Goal: Task Accomplishment & Management: Complete application form

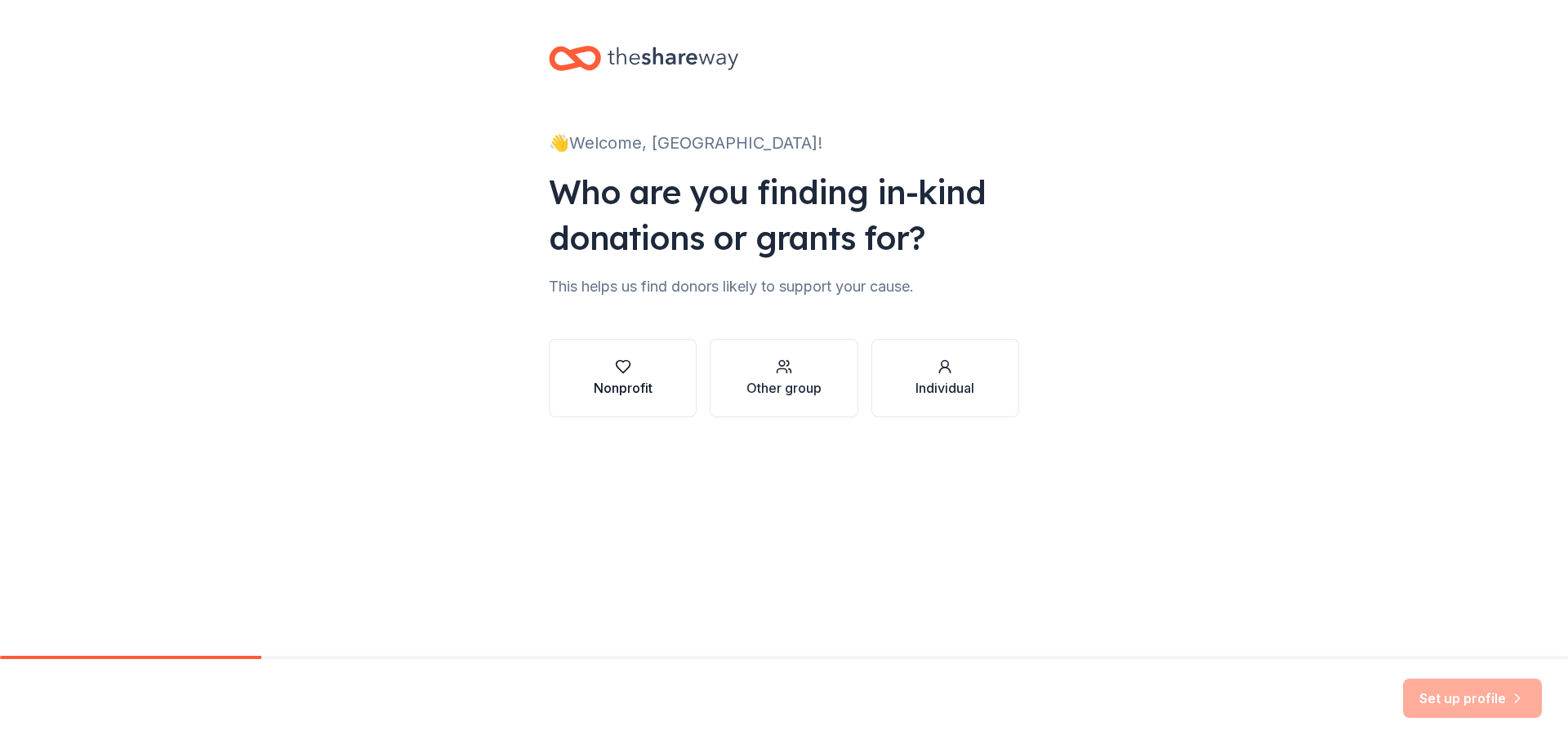
click at [650, 368] on div "button" at bounding box center [622, 367] width 58 height 16
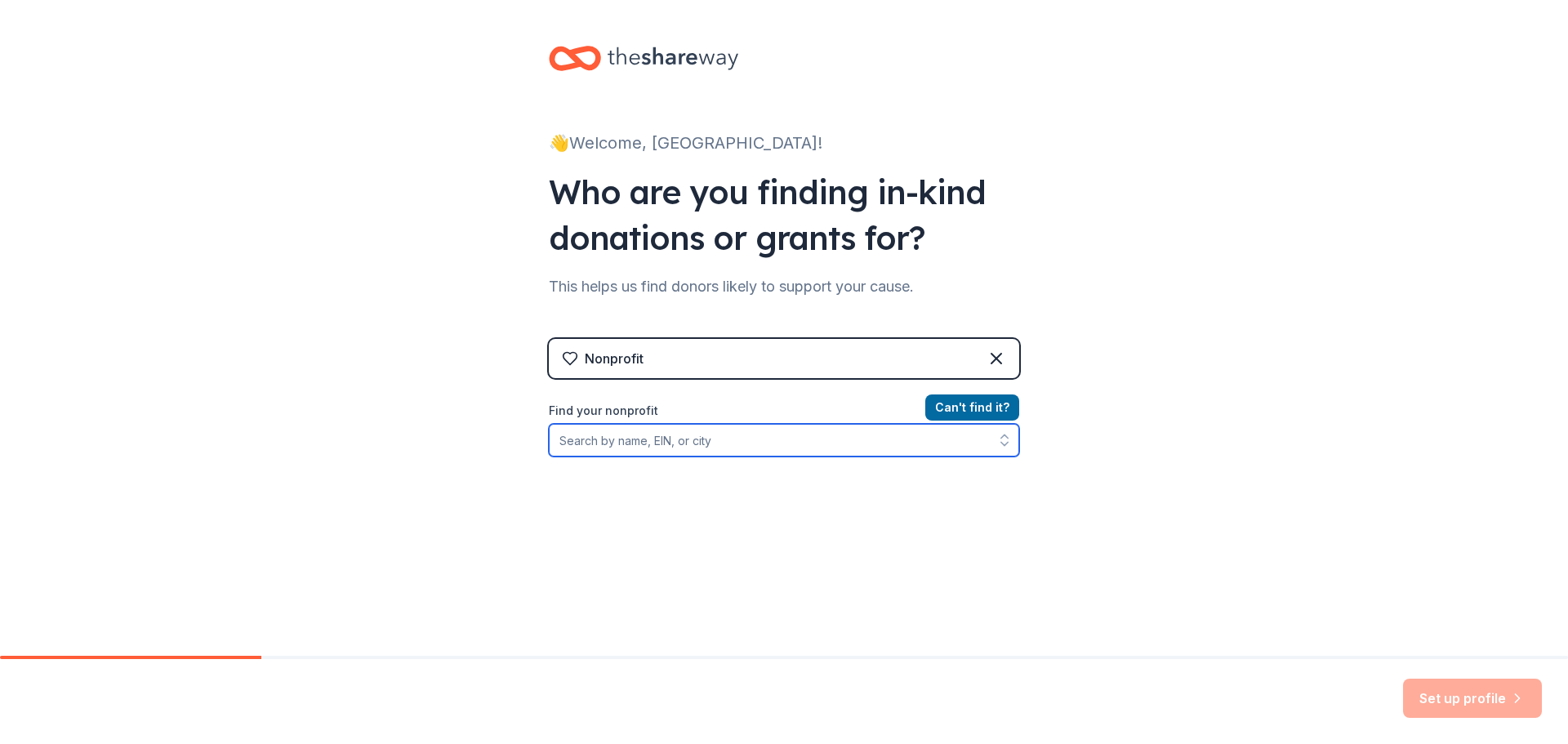
click at [670, 437] on input "Find your nonprofit" at bounding box center [784, 440] width 471 height 33
type input "Ronald McDonald House Charities of Siouxland"
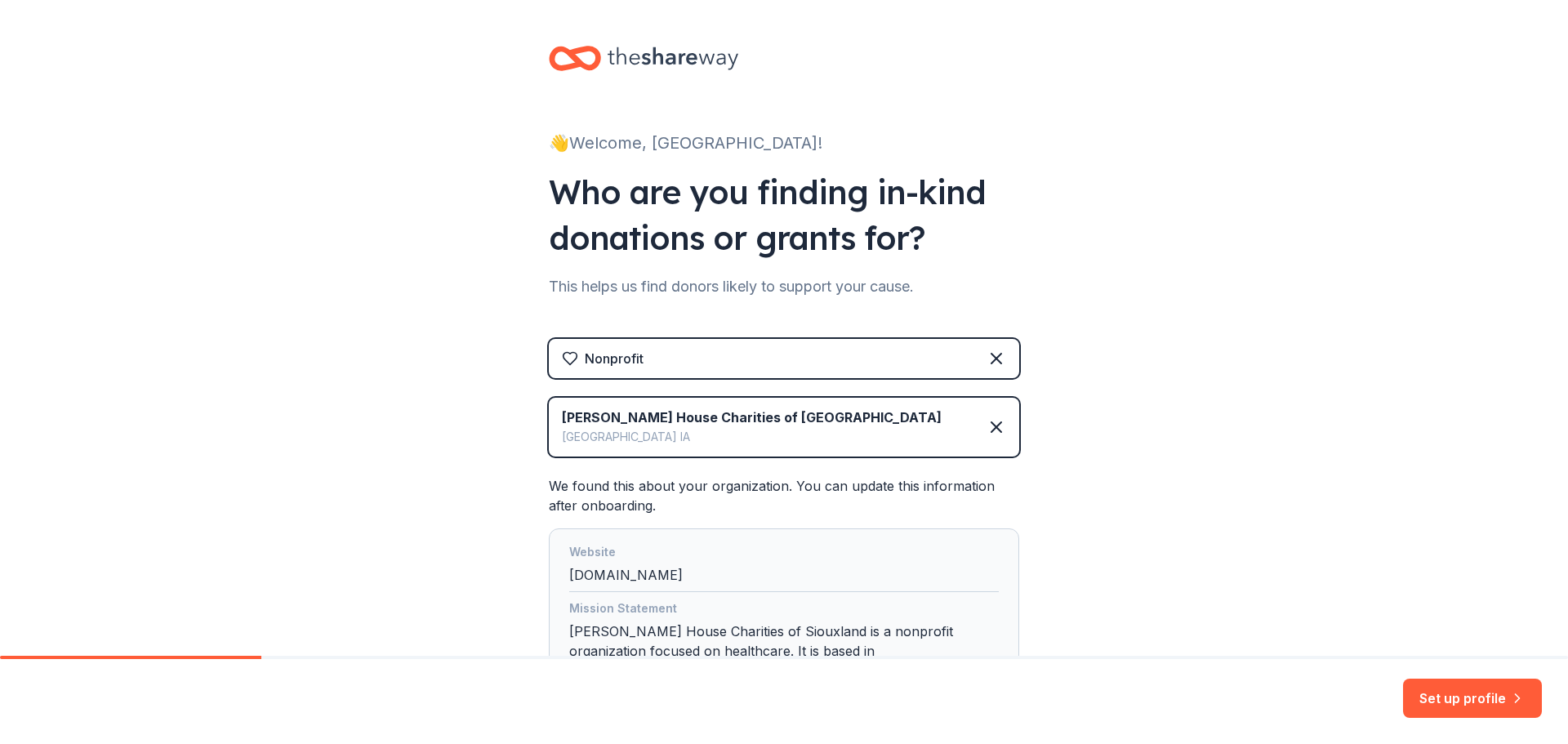
scroll to position [156, 0]
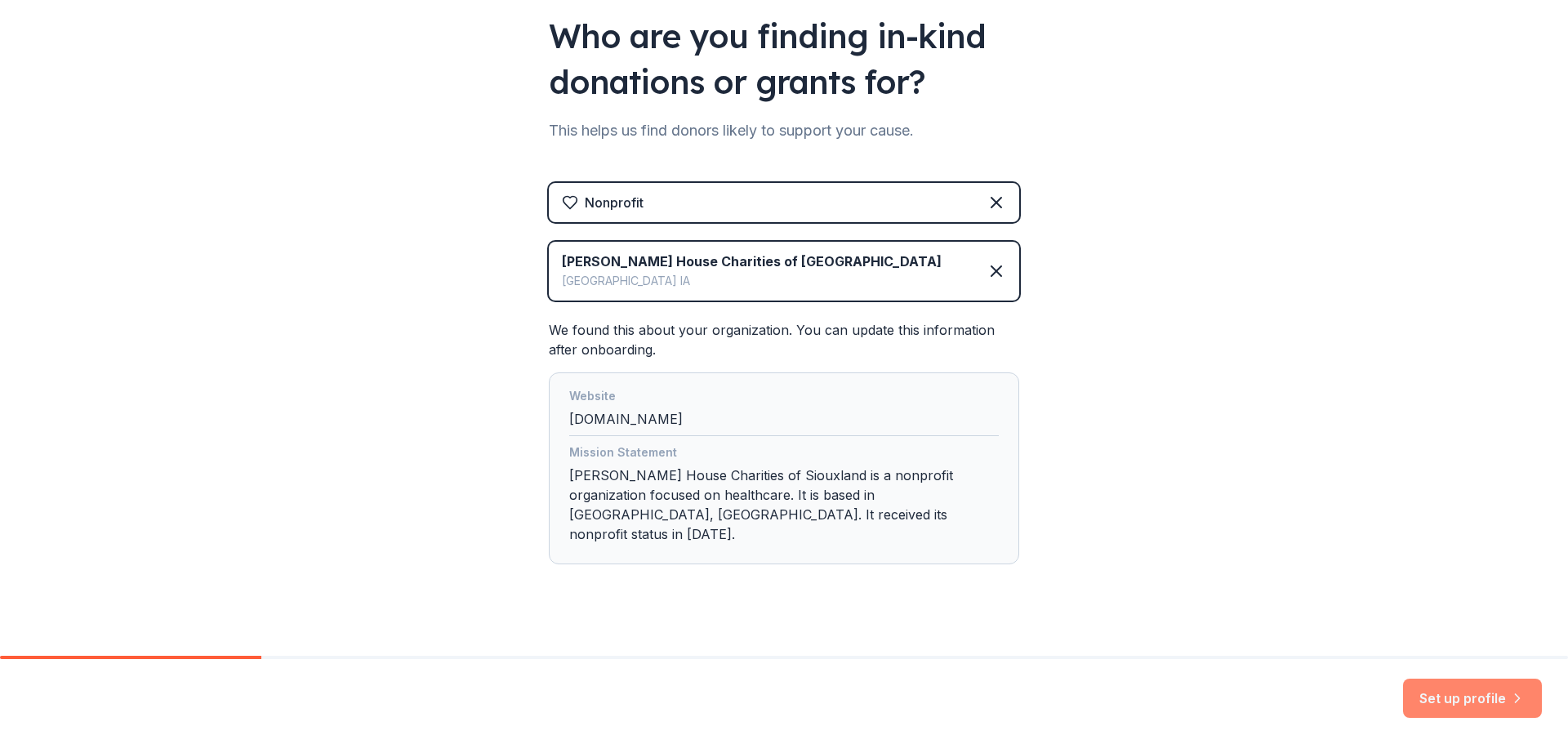
click at [1477, 702] on button "Set up profile" at bounding box center [1473, 699] width 139 height 40
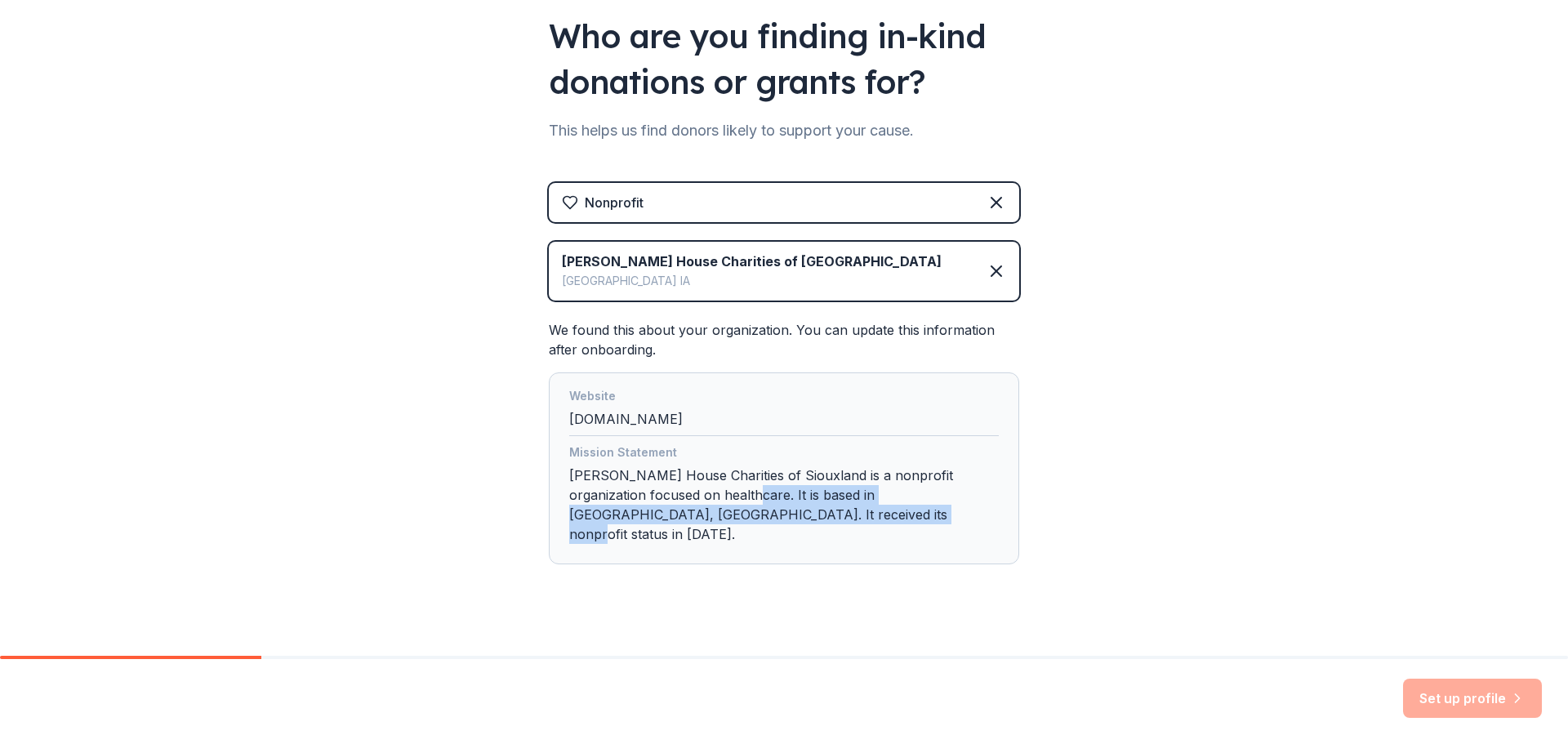
drag, startPoint x: 786, startPoint y: 516, endPoint x: 742, endPoint y: 495, distance: 48.8
click at [742, 495] on div "Mission Statement Ronald Mcdonald House Charities of Siouxland is a nonprofit o…" at bounding box center [784, 496] width 430 height 108
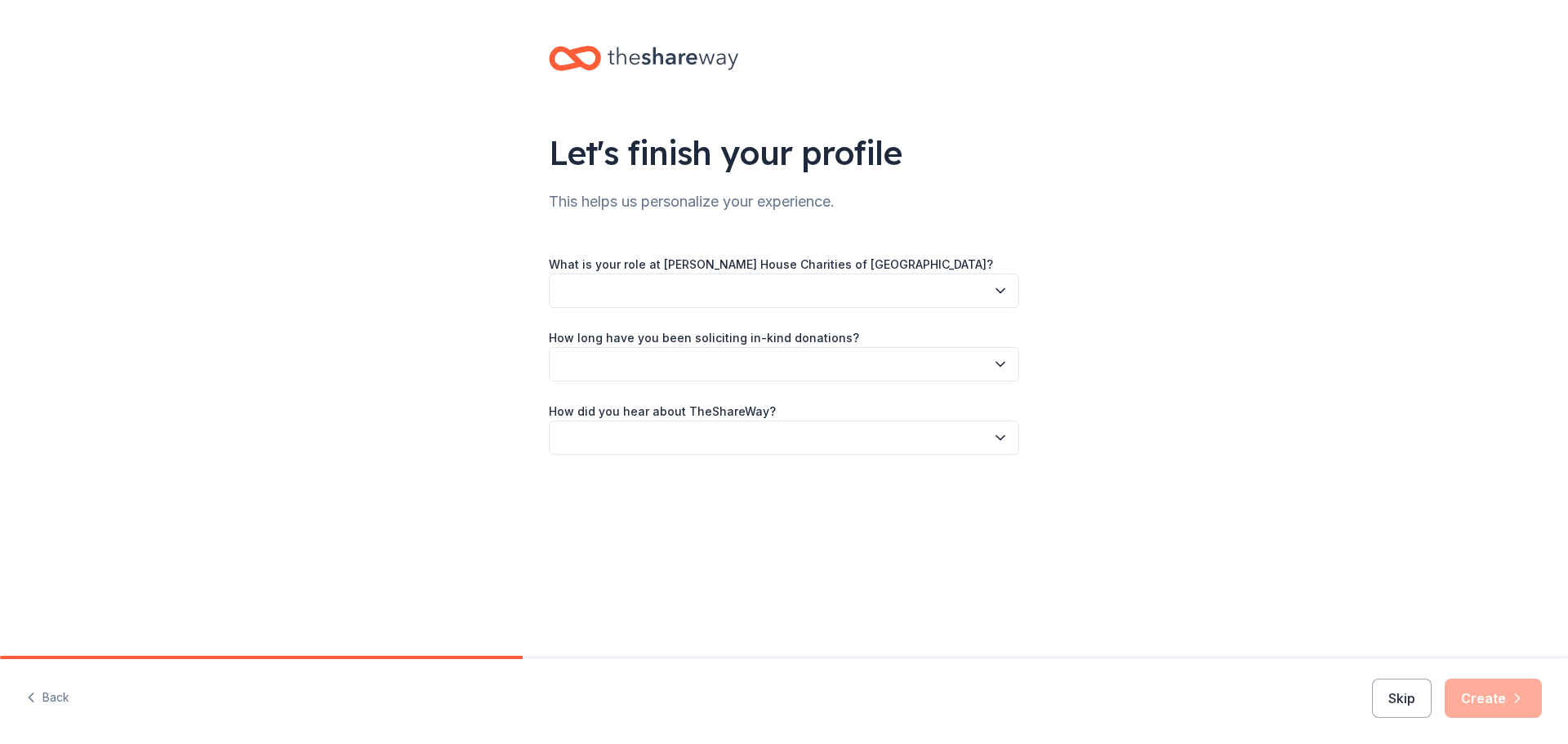
click at [743, 495] on div "Let's finish your profile This helps us personalize your experience. What is yo…" at bounding box center [784, 267] width 523 height 533
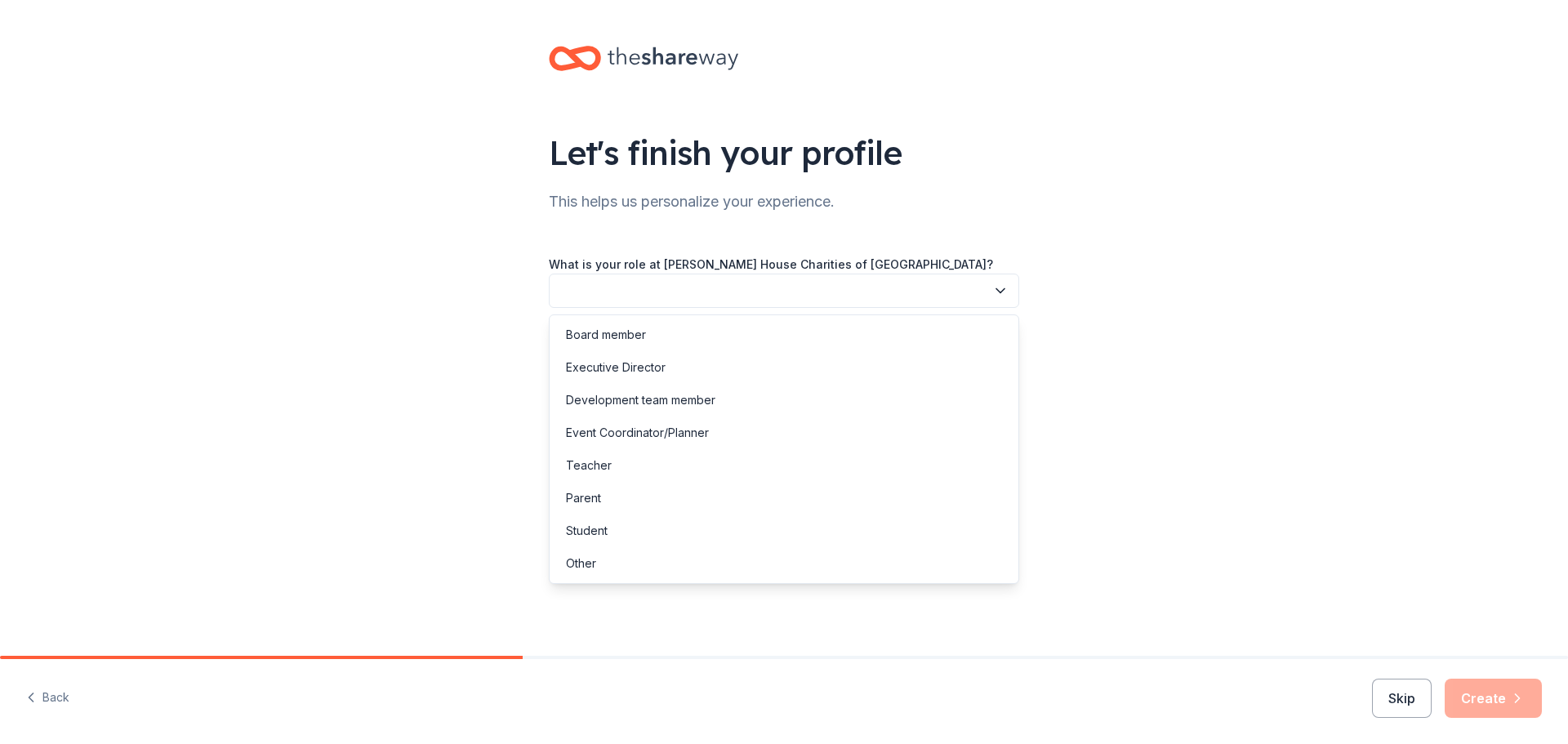
click at [616, 278] on button "button" at bounding box center [784, 291] width 471 height 35
click at [637, 434] on div "Event Coordinator/Planner" at bounding box center [638, 433] width 143 height 20
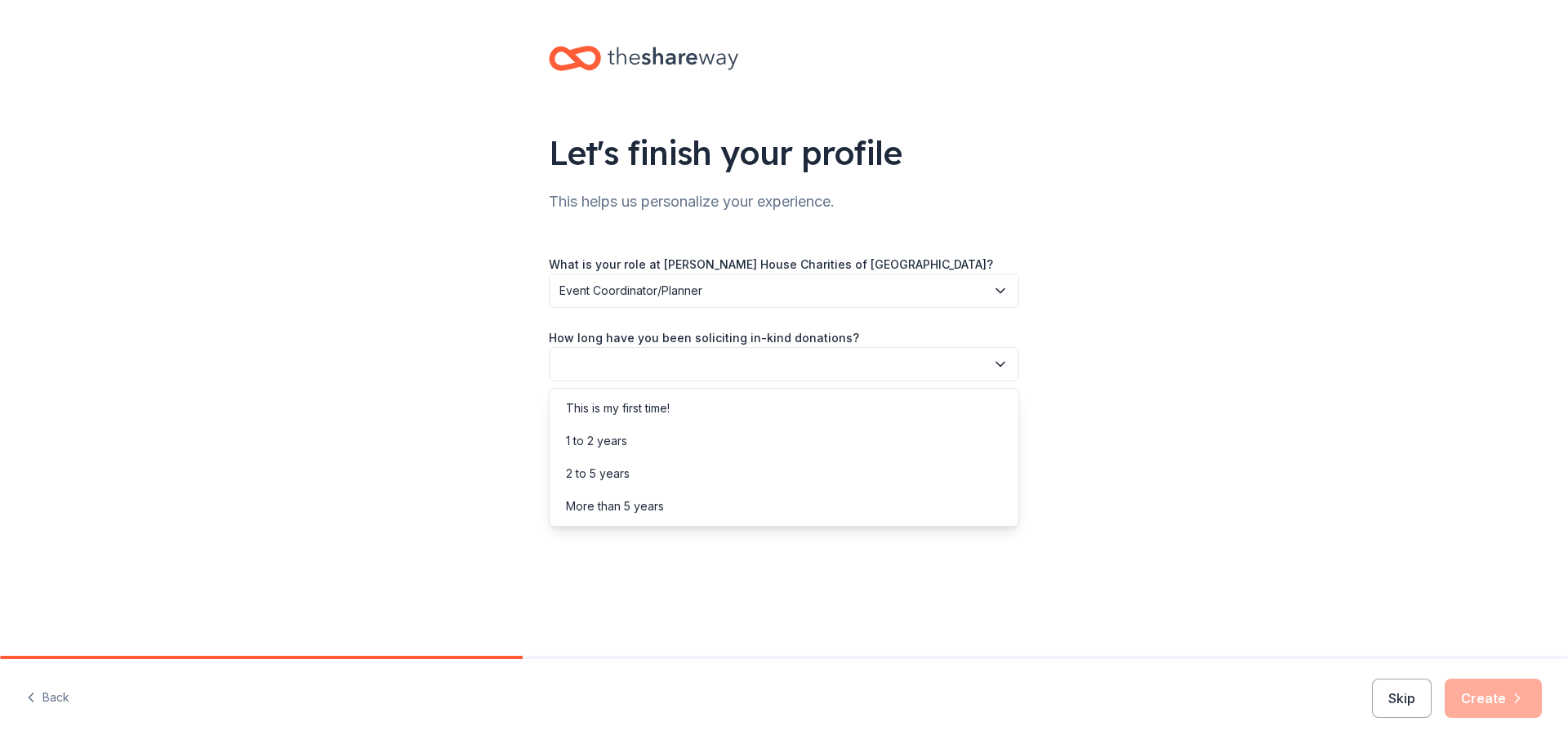
click at [667, 361] on button "button" at bounding box center [784, 365] width 471 height 35
click at [640, 486] on div "2 to 5 years" at bounding box center [784, 474] width 463 height 33
click at [658, 454] on button "button" at bounding box center [784, 438] width 471 height 35
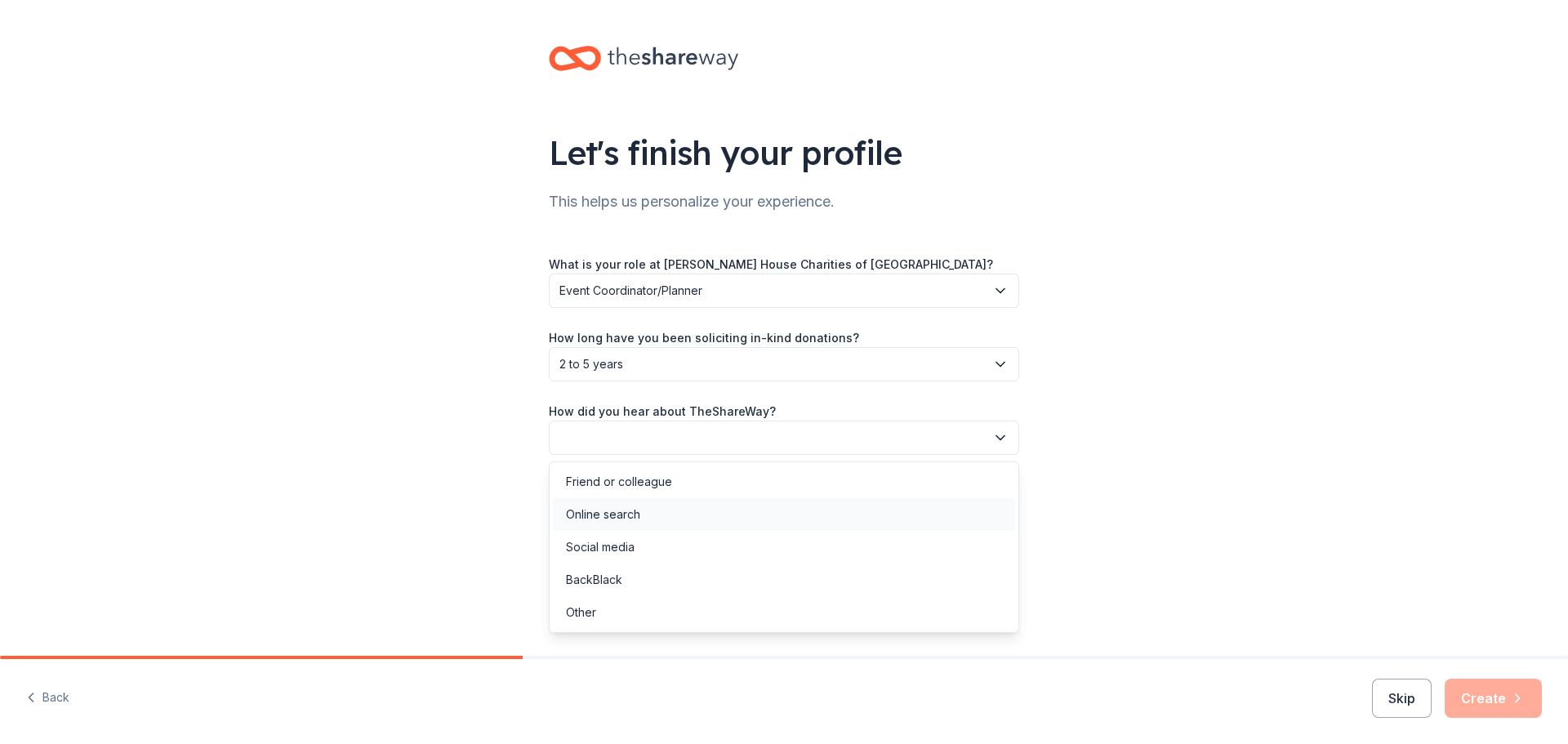
click at [639, 515] on div "Online search" at bounding box center [603, 514] width 74 height 20
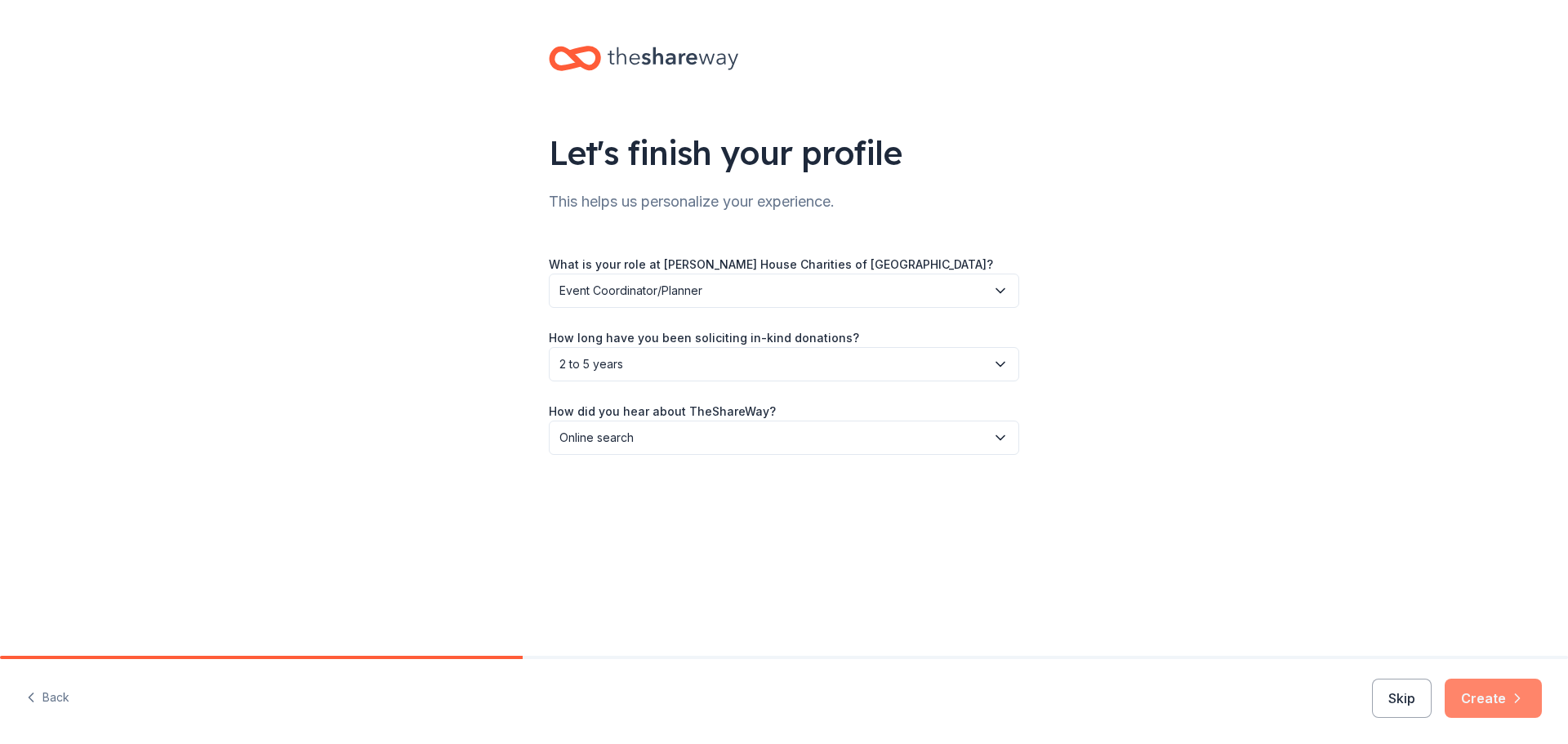
click at [1490, 700] on button "Create" at bounding box center [1493, 699] width 97 height 40
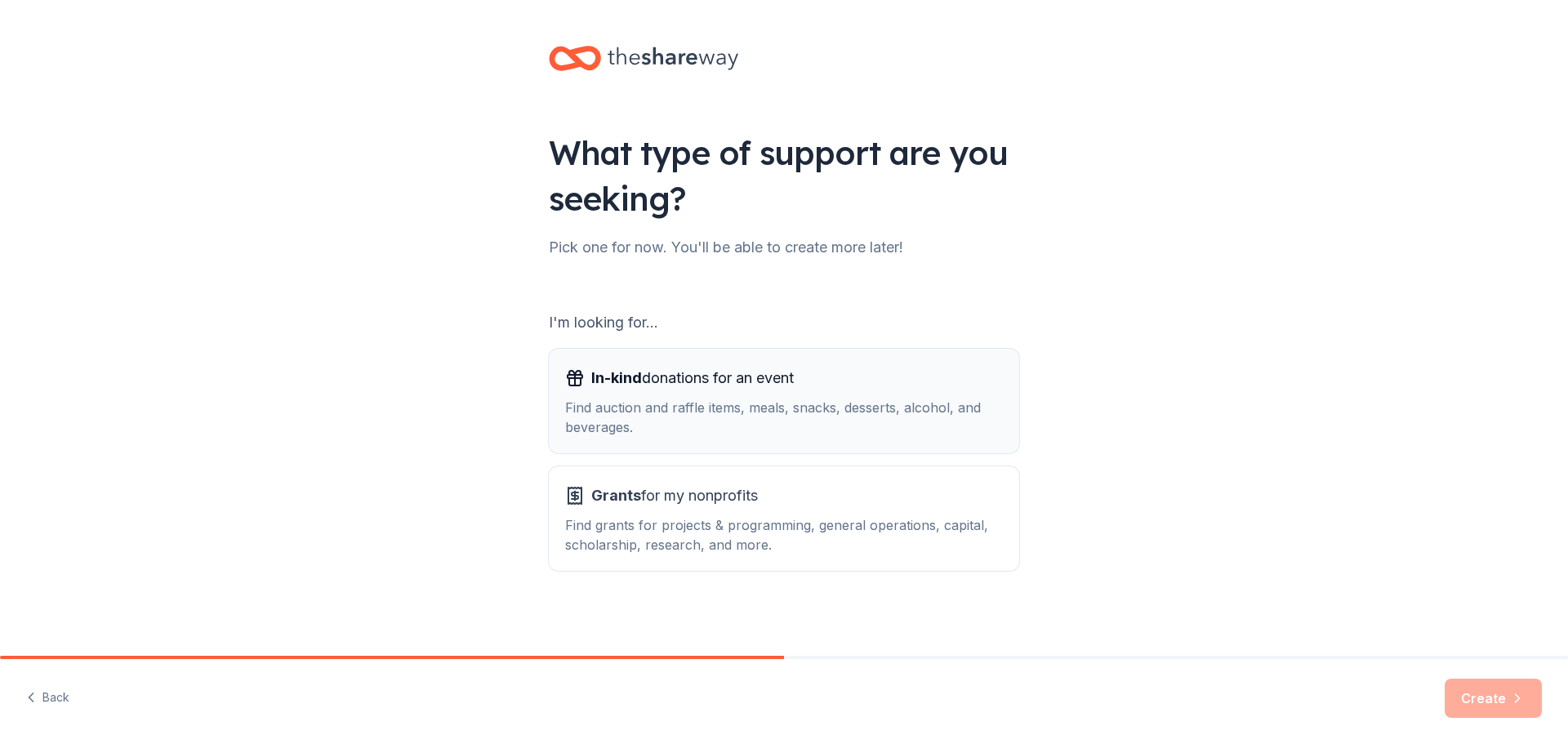
click at [714, 396] on div "In-kind donations for an event Find auction and raffle items, meals, snacks, de…" at bounding box center [784, 401] width 438 height 72
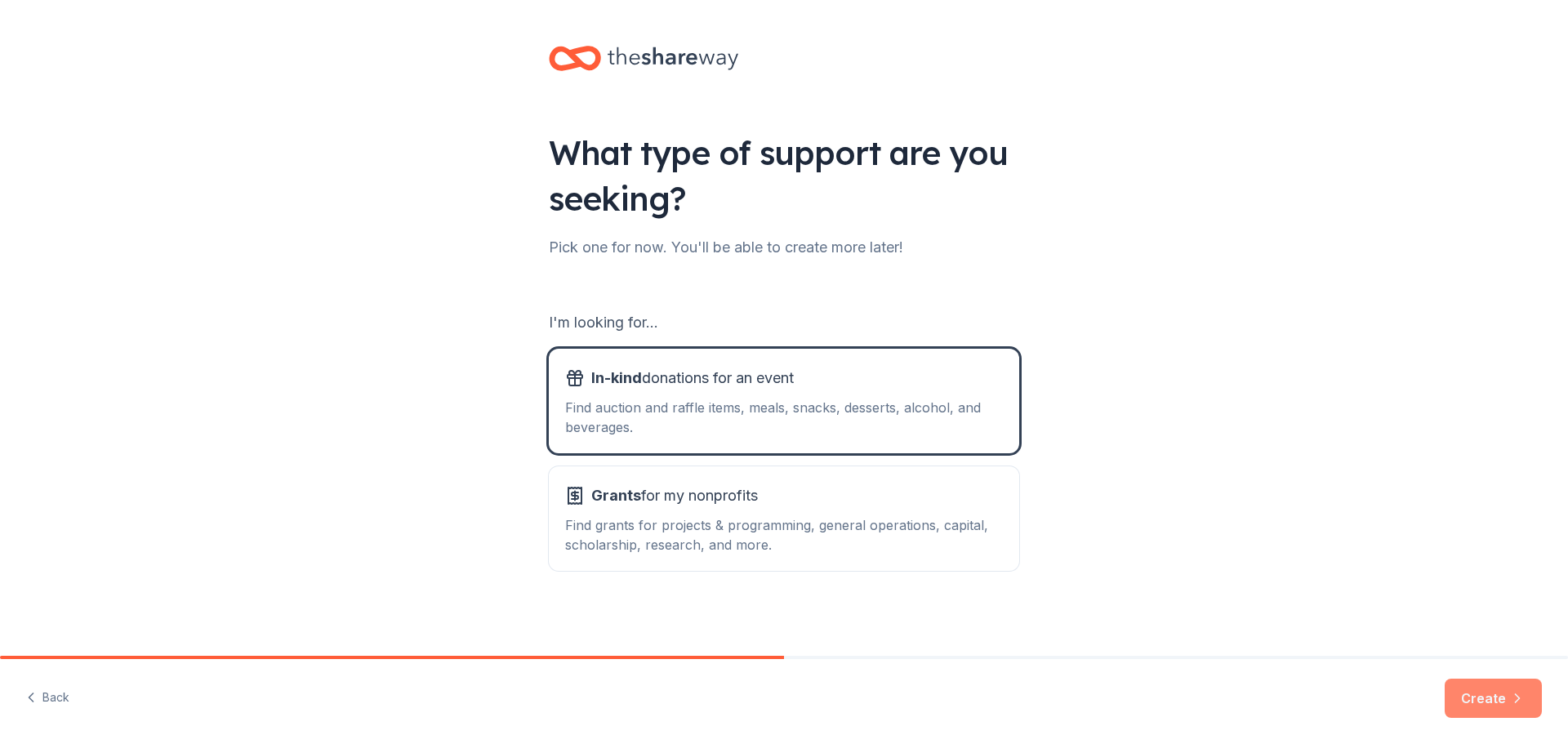
click at [1473, 707] on button "Create" at bounding box center [1493, 699] width 97 height 40
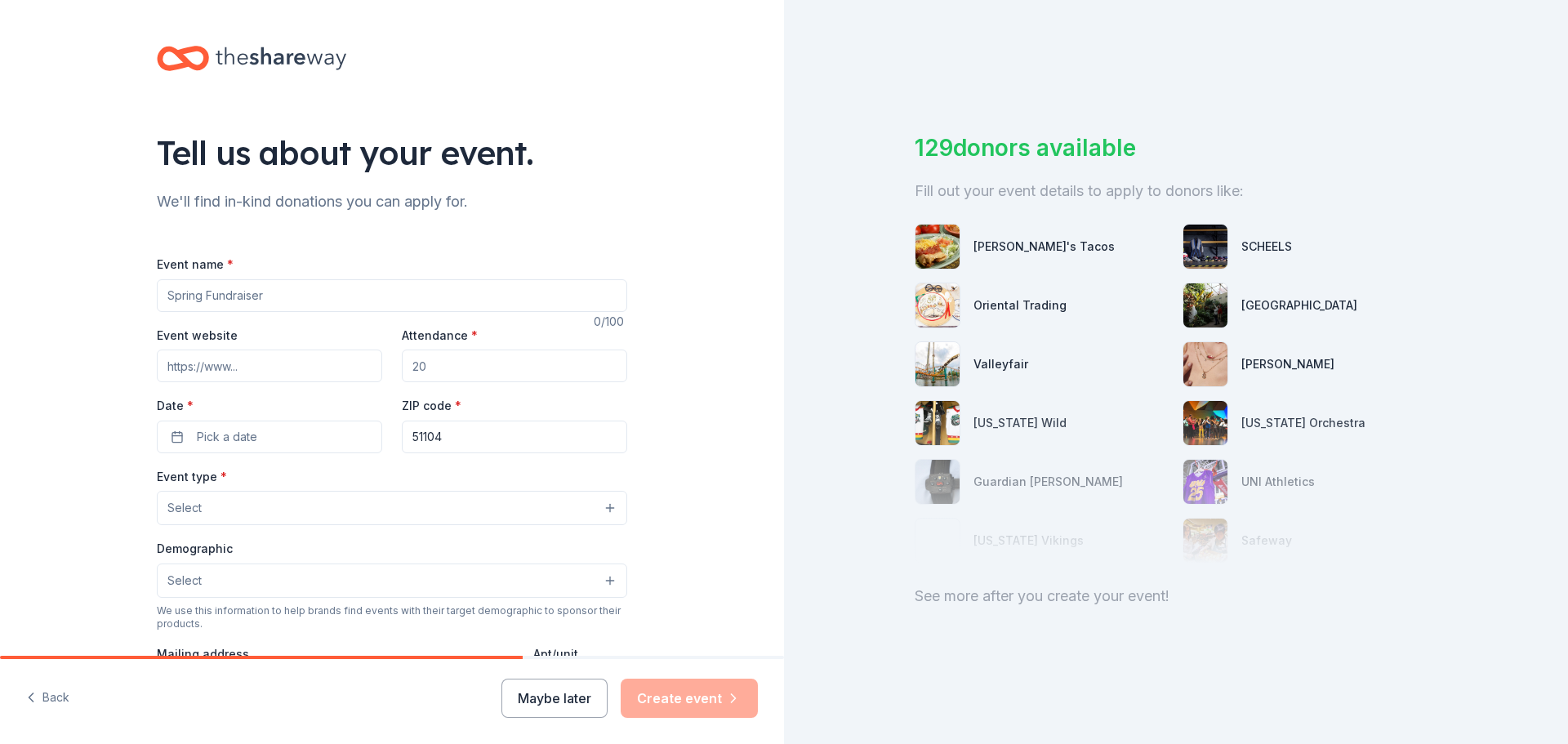
click at [300, 299] on input "Event name *" at bounding box center [393, 295] width 471 height 33
type input "RMHC Red Shoe Shindig 2025"
paste input "https://rmhc-siouxland.org/events/red-shoe-shindig/"
type input "https://rmhc-siouxland.org/events/red-shoe-shindig/"
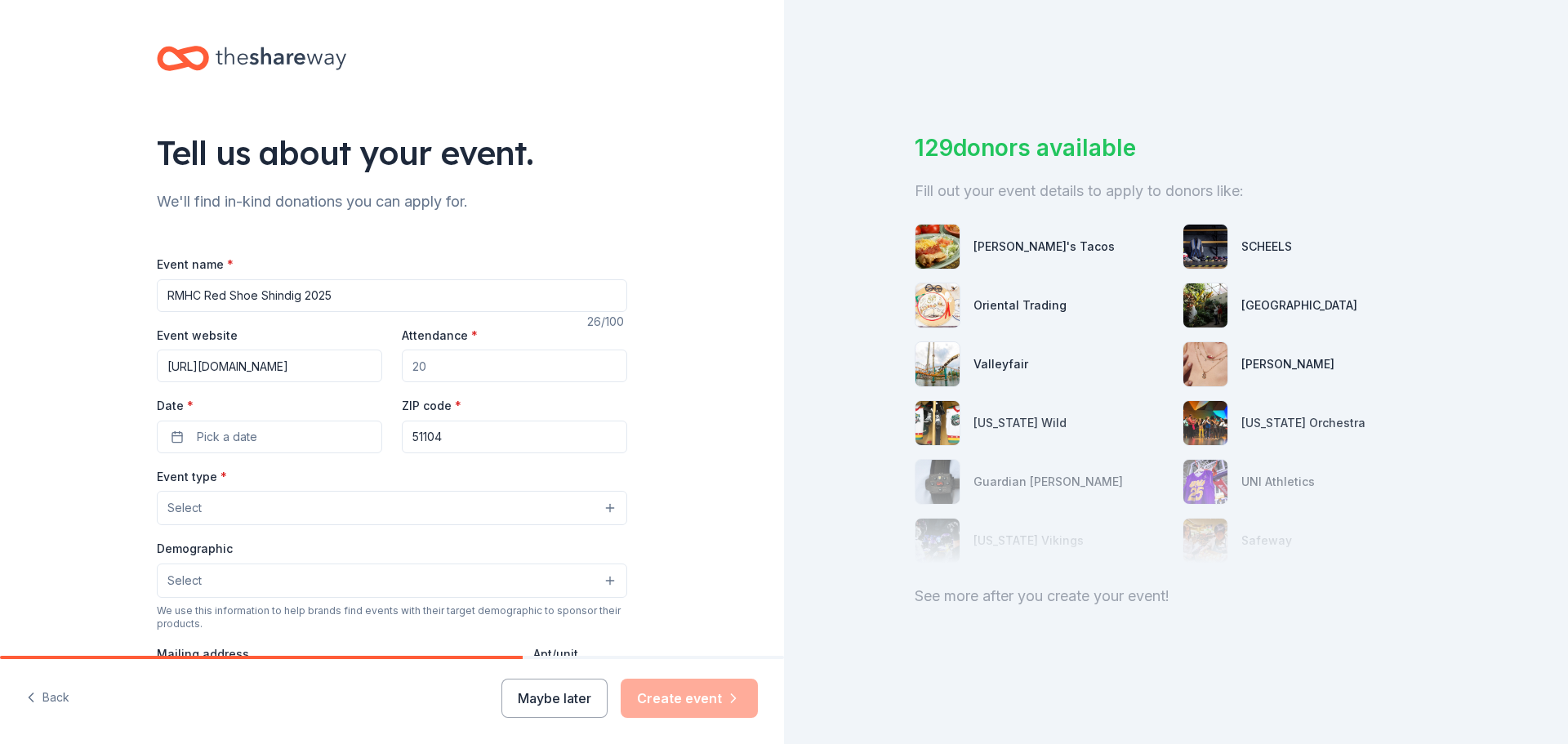
scroll to position [0, 0]
drag, startPoint x: 488, startPoint y: 365, endPoint x: 383, endPoint y: 337, distance: 108.7
click at [383, 337] on div "Event website https://rmhc-siouxland.org/events/red-shoe-shindig/ Attendance * …" at bounding box center [393, 389] width 471 height 128
type input "320"
click at [288, 417] on div "Date * Pick a date" at bounding box center [270, 424] width 226 height 58
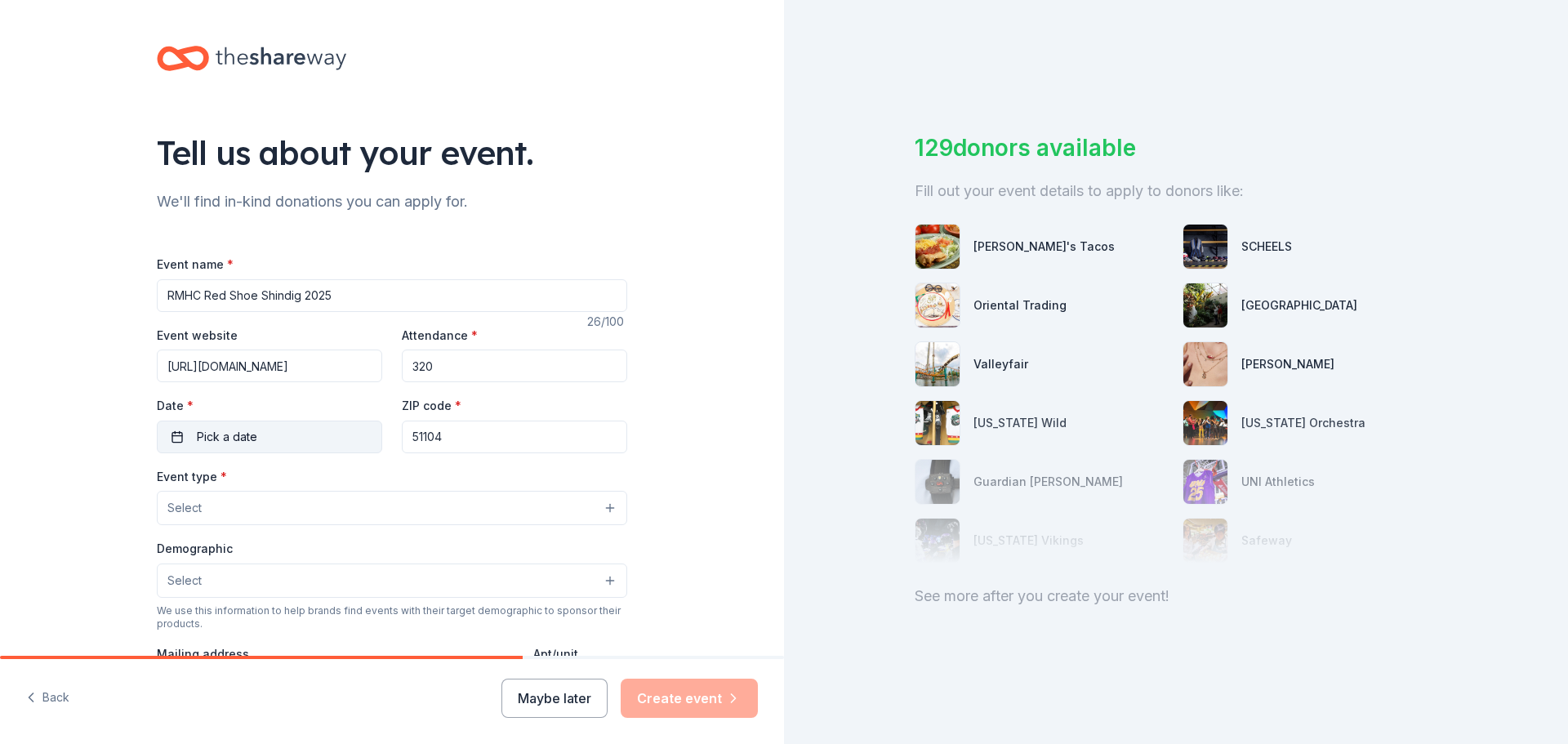
click at [249, 447] on button "Pick a date" at bounding box center [270, 437] width 226 height 33
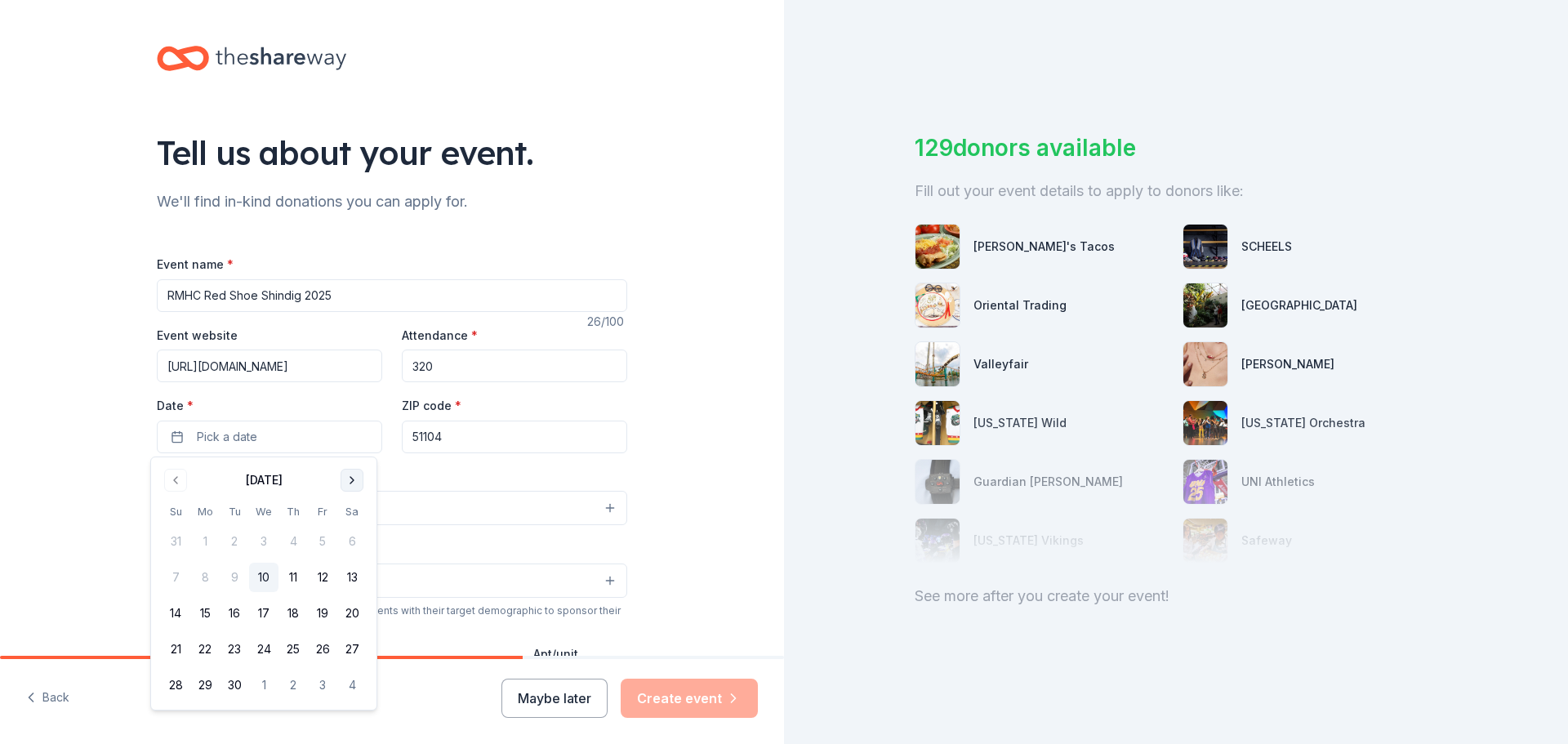
click at [348, 479] on button "Go to next month" at bounding box center [352, 481] width 23 height 23
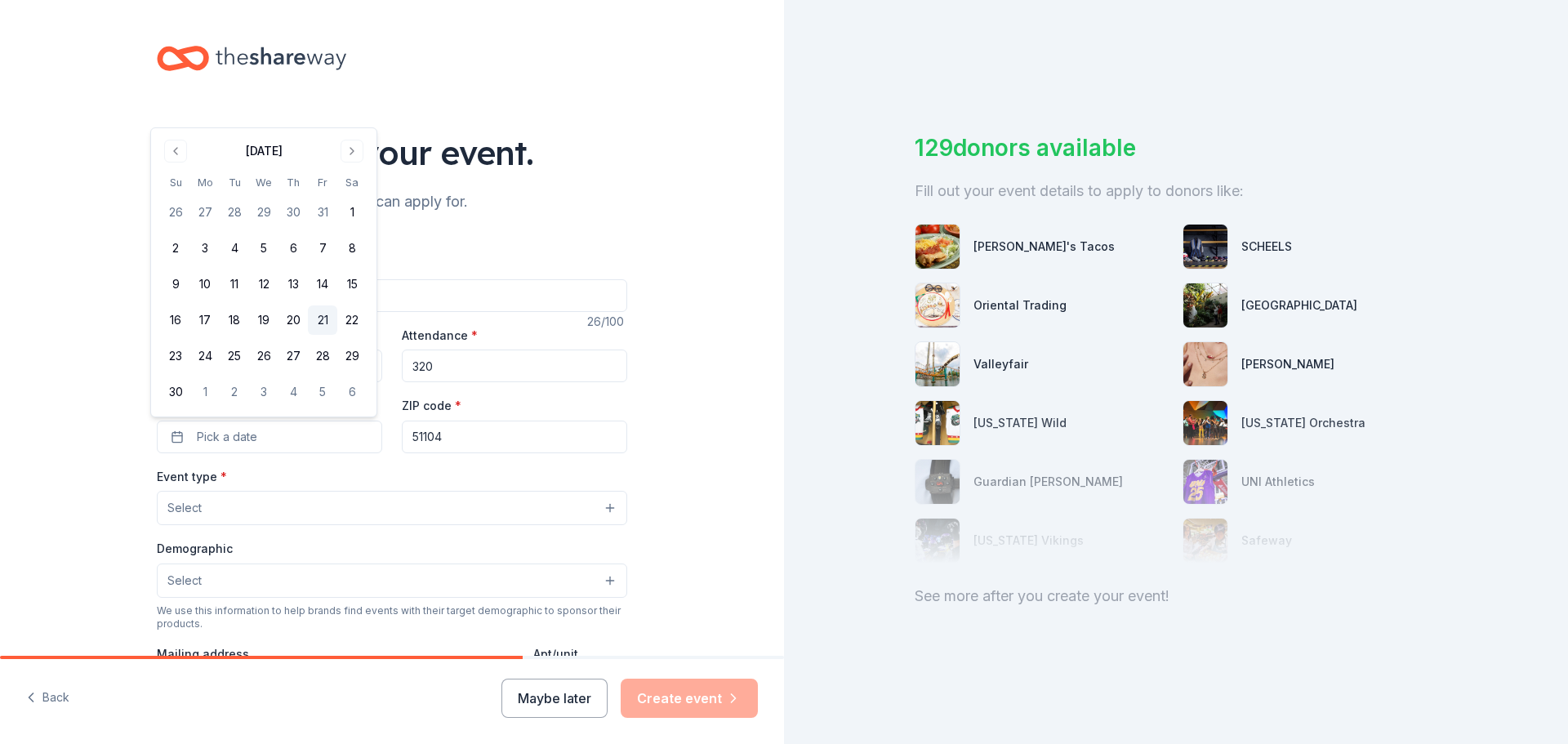
click at [321, 323] on button "21" at bounding box center [323, 320] width 30 height 30
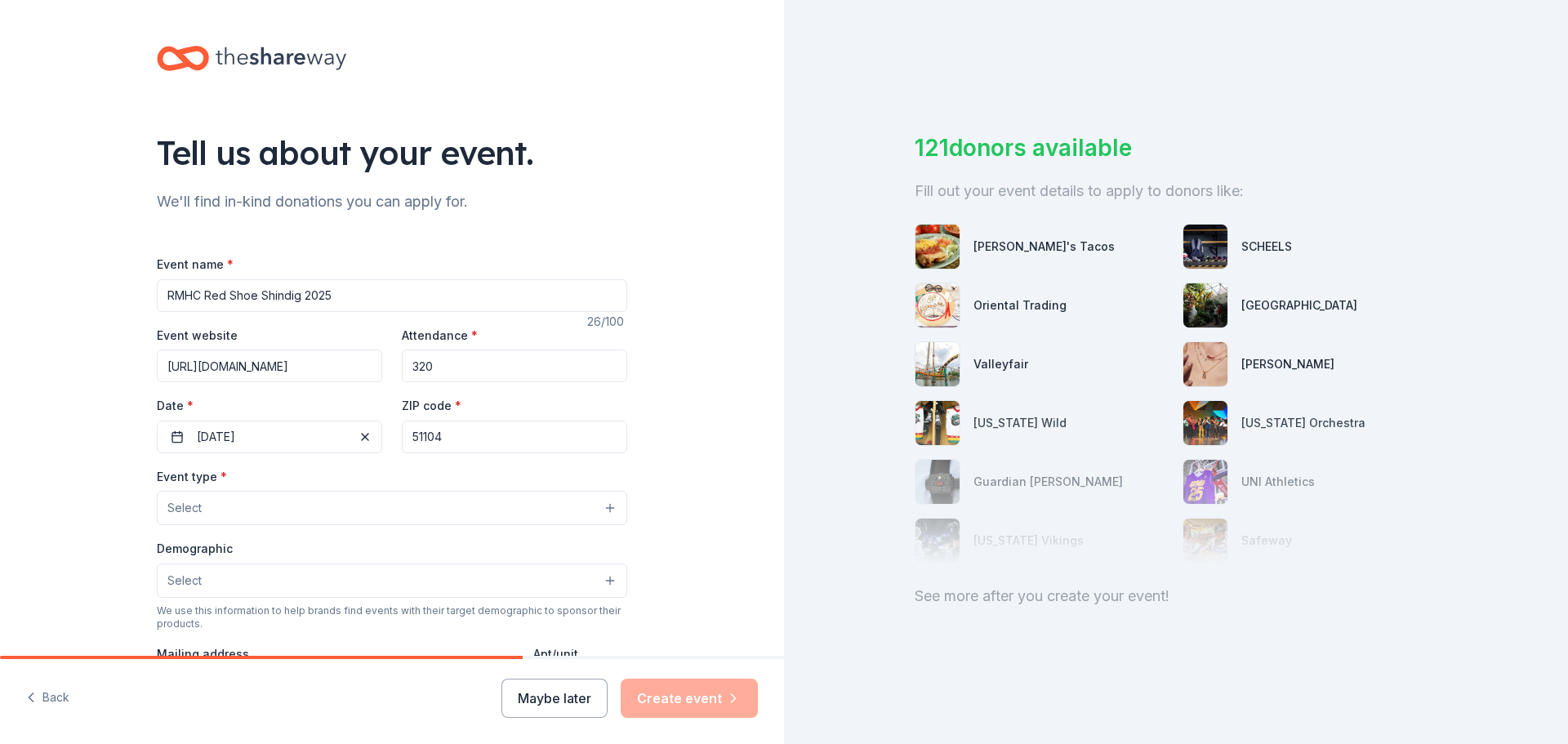
click at [477, 440] on input "51104" at bounding box center [514, 437] width 226 height 33
click at [232, 513] on button "Select" at bounding box center [393, 508] width 471 height 35
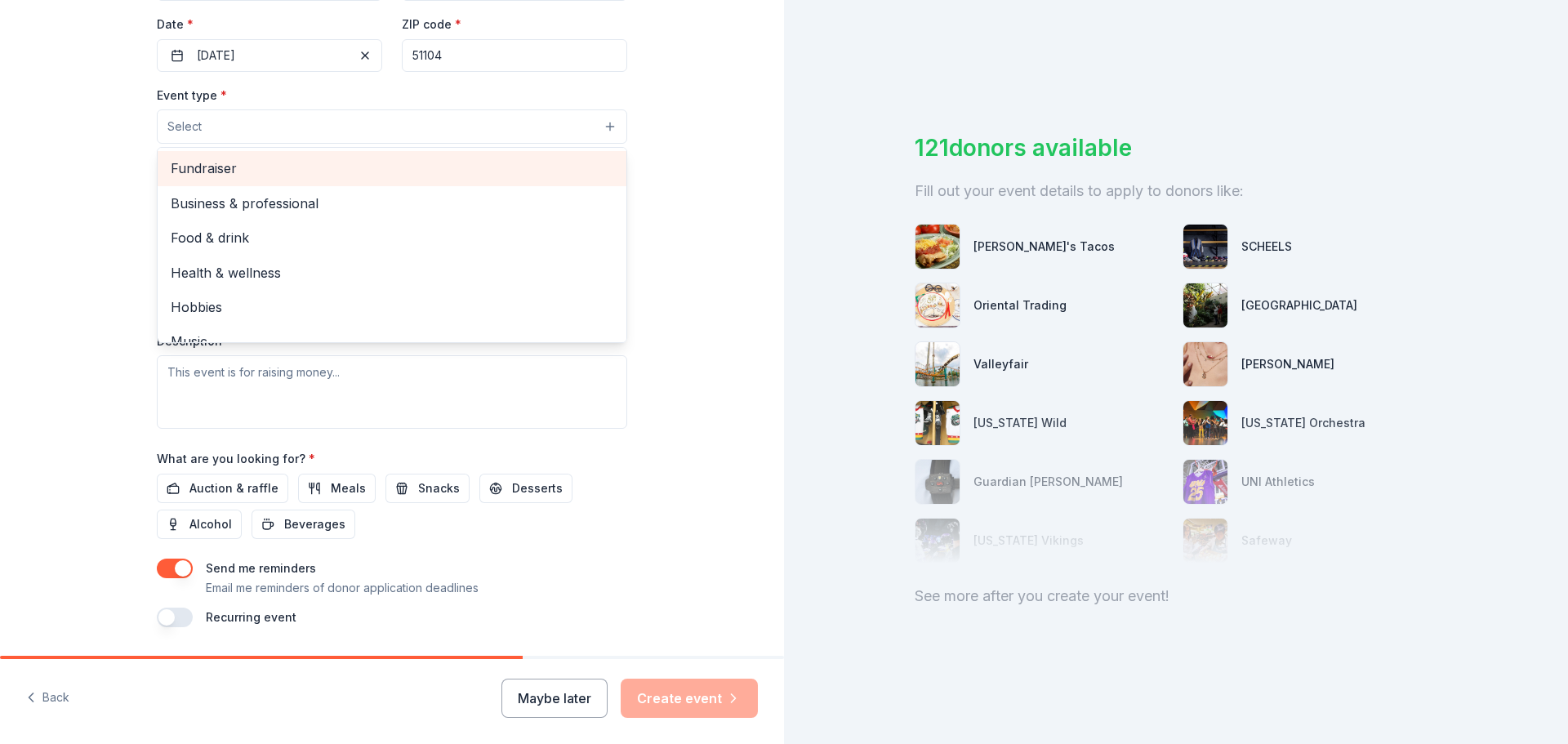
click at [272, 161] on span "Fundraiser" at bounding box center [392, 169] width 443 height 21
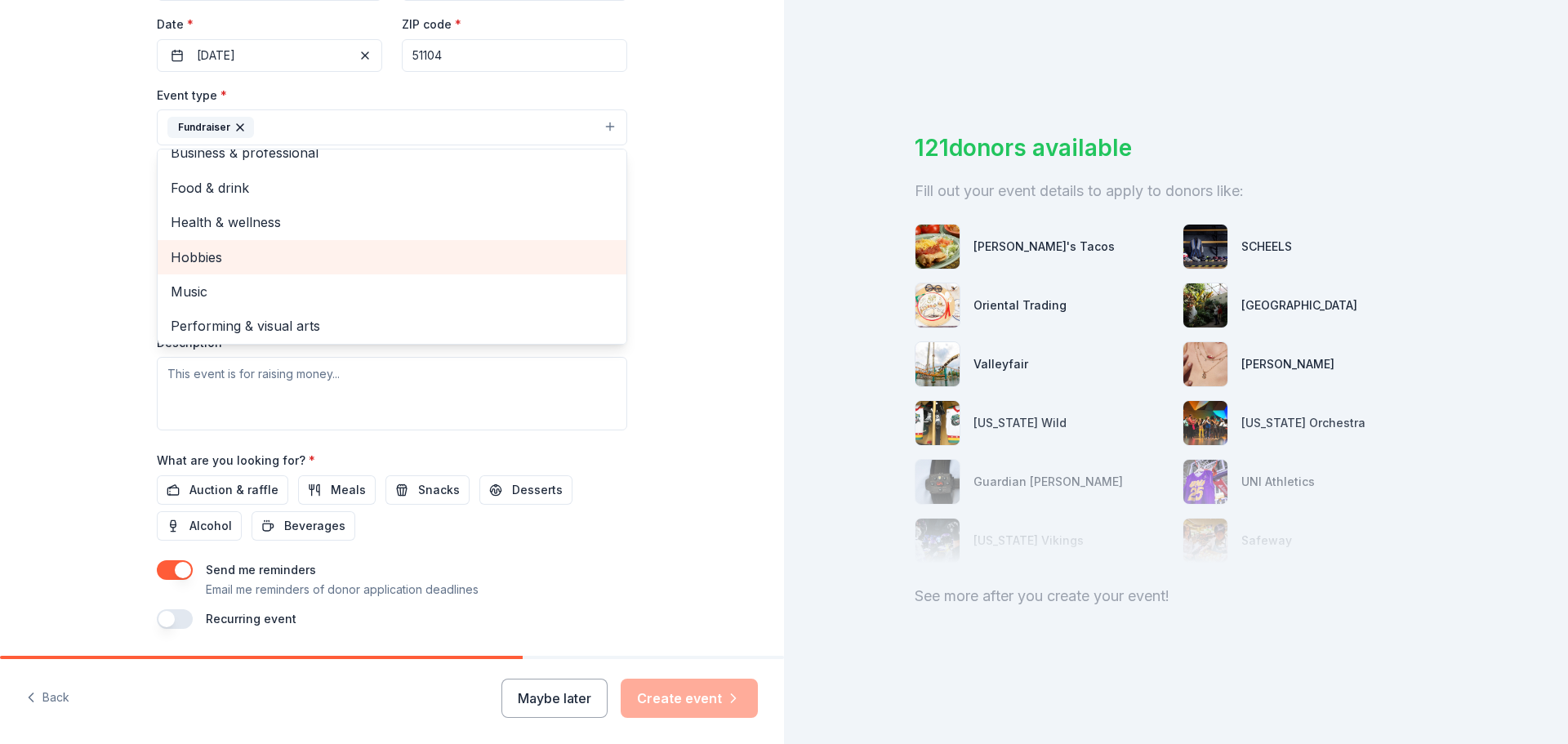
scroll to position [20, 0]
click at [83, 225] on div "Tell us about your event. We'll find in-kind donations you can apply for. Event…" at bounding box center [392, 163] width 784 height 1089
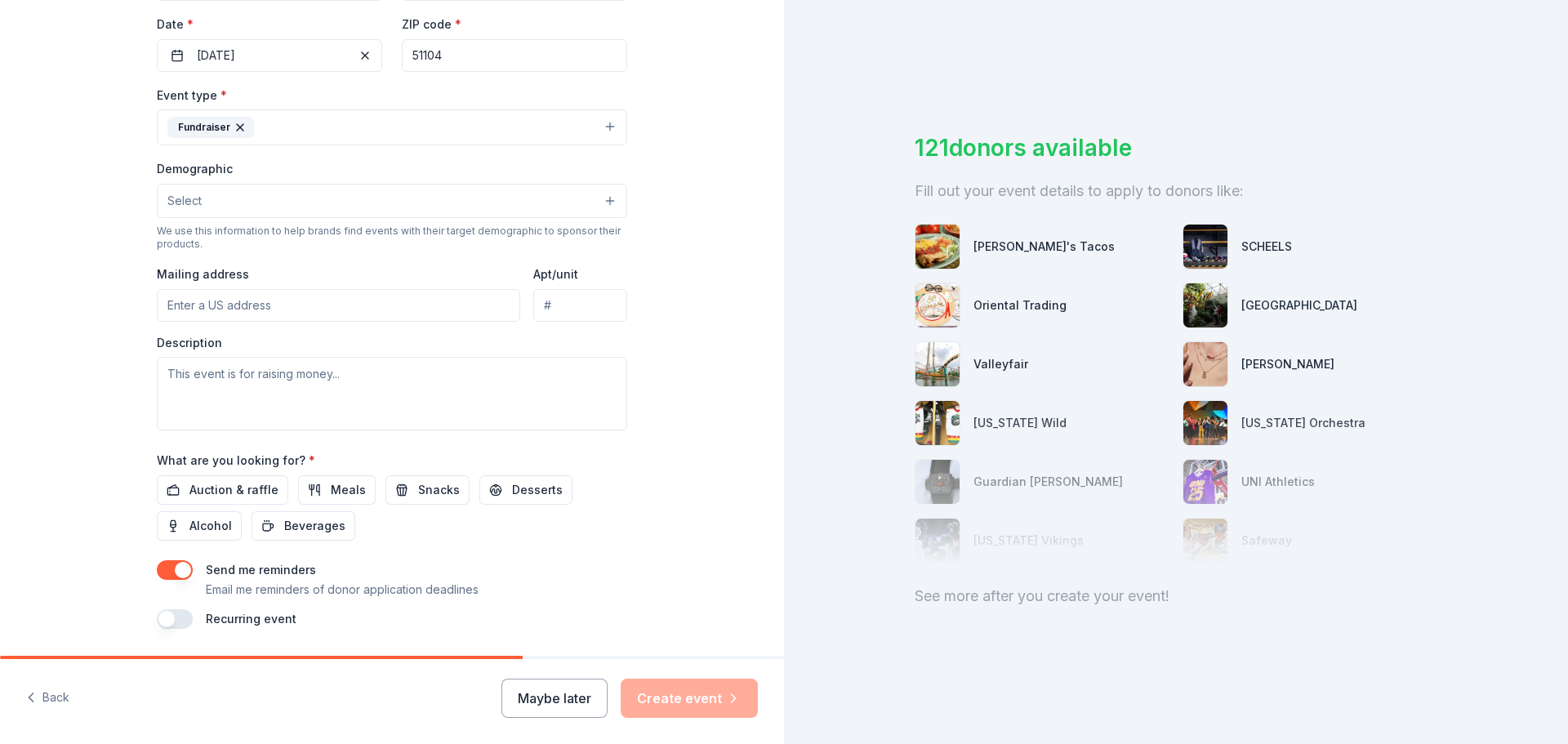
click at [250, 197] on button "Select" at bounding box center [393, 201] width 471 height 35
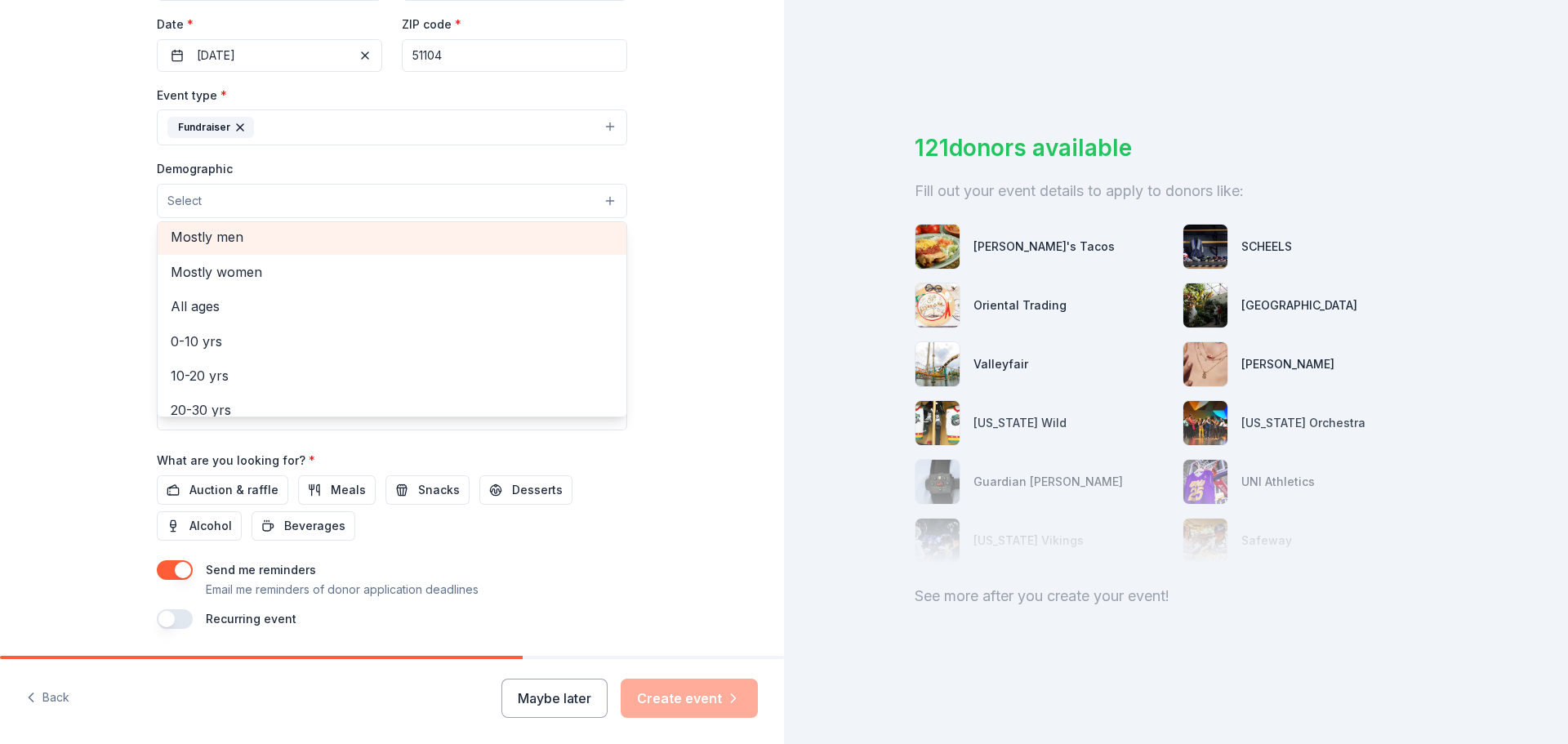
scroll to position [0, 0]
click at [257, 243] on span "All genders" at bounding box center [392, 243] width 443 height 21
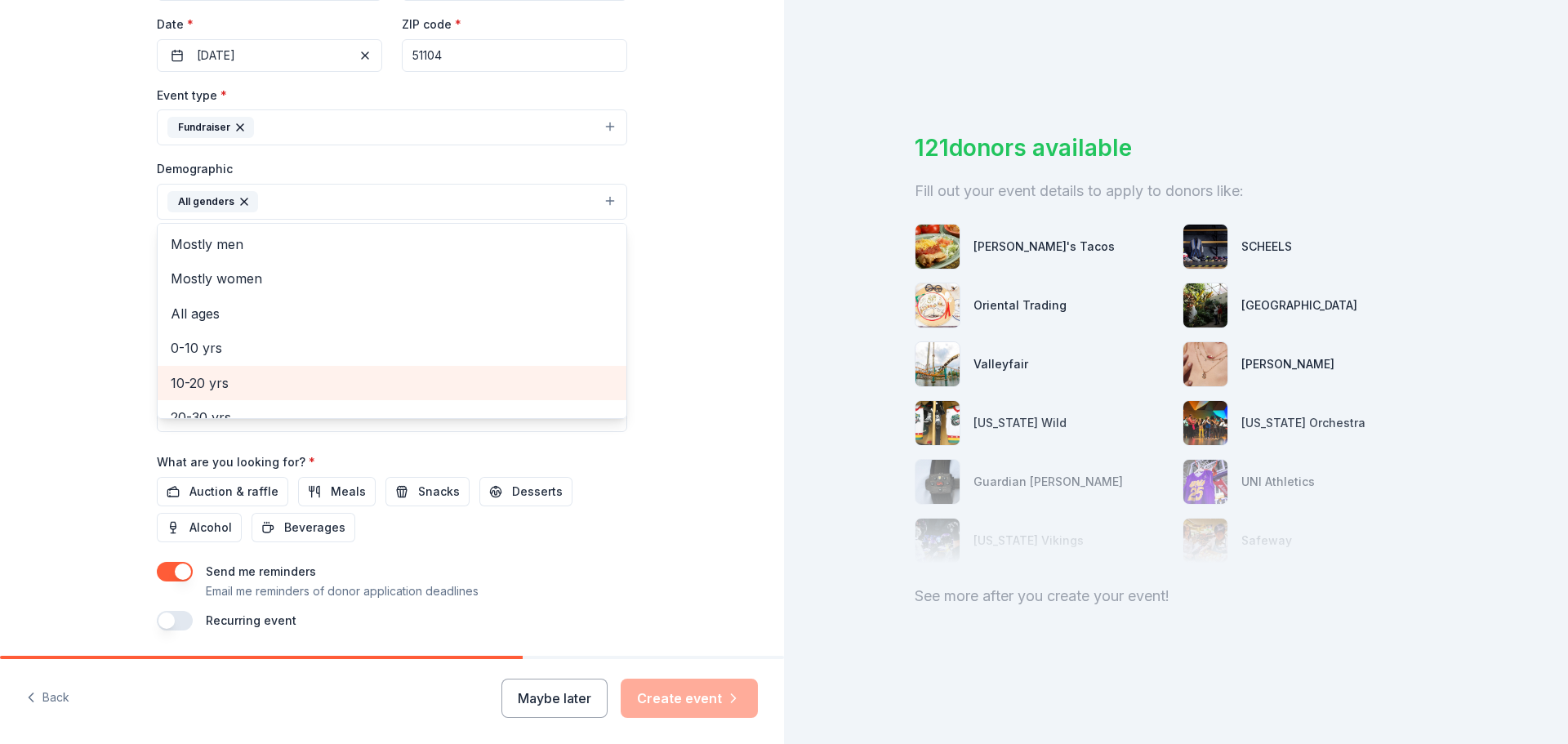
scroll to position [228, 0]
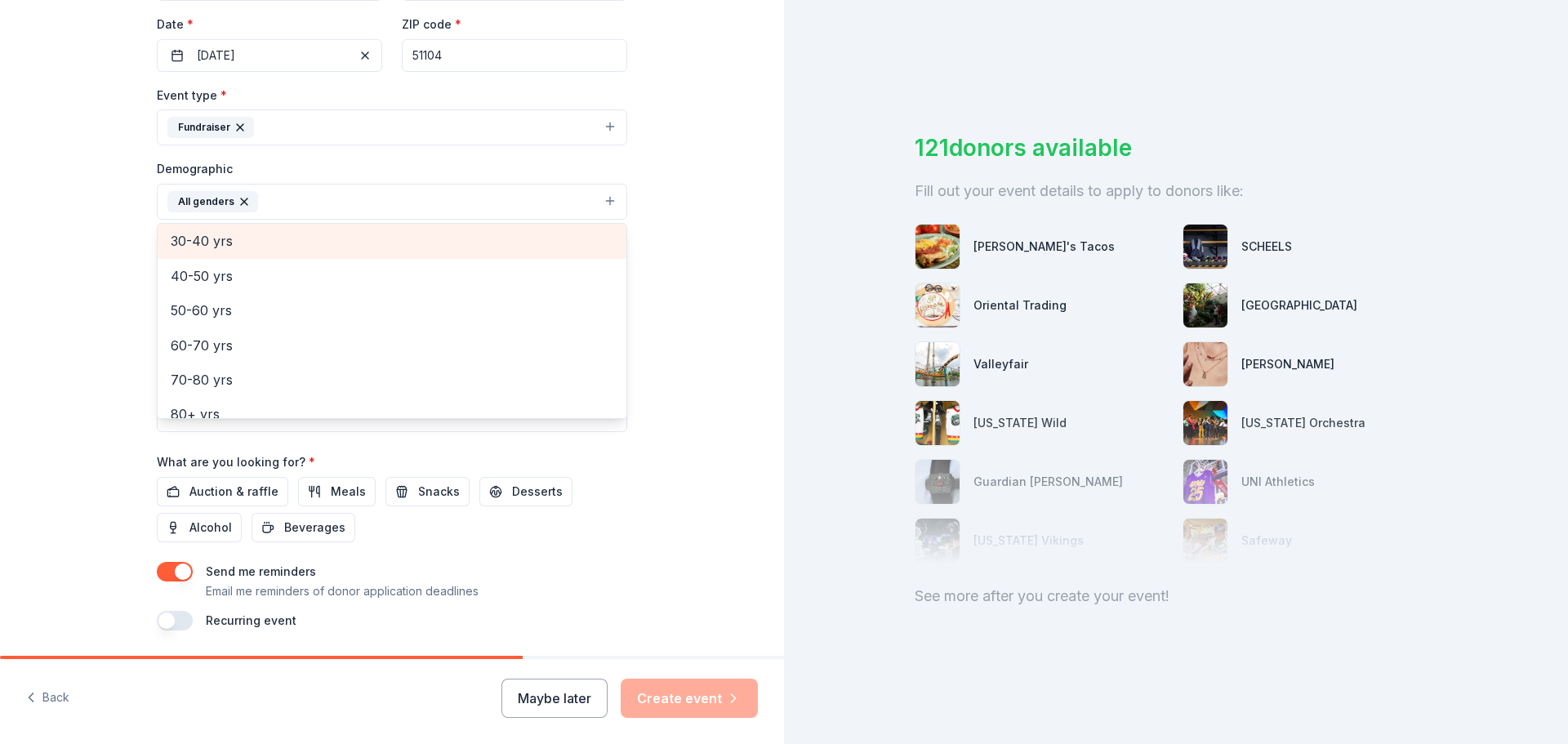
click at [207, 233] on span "30-40 yrs" at bounding box center [392, 241] width 443 height 21
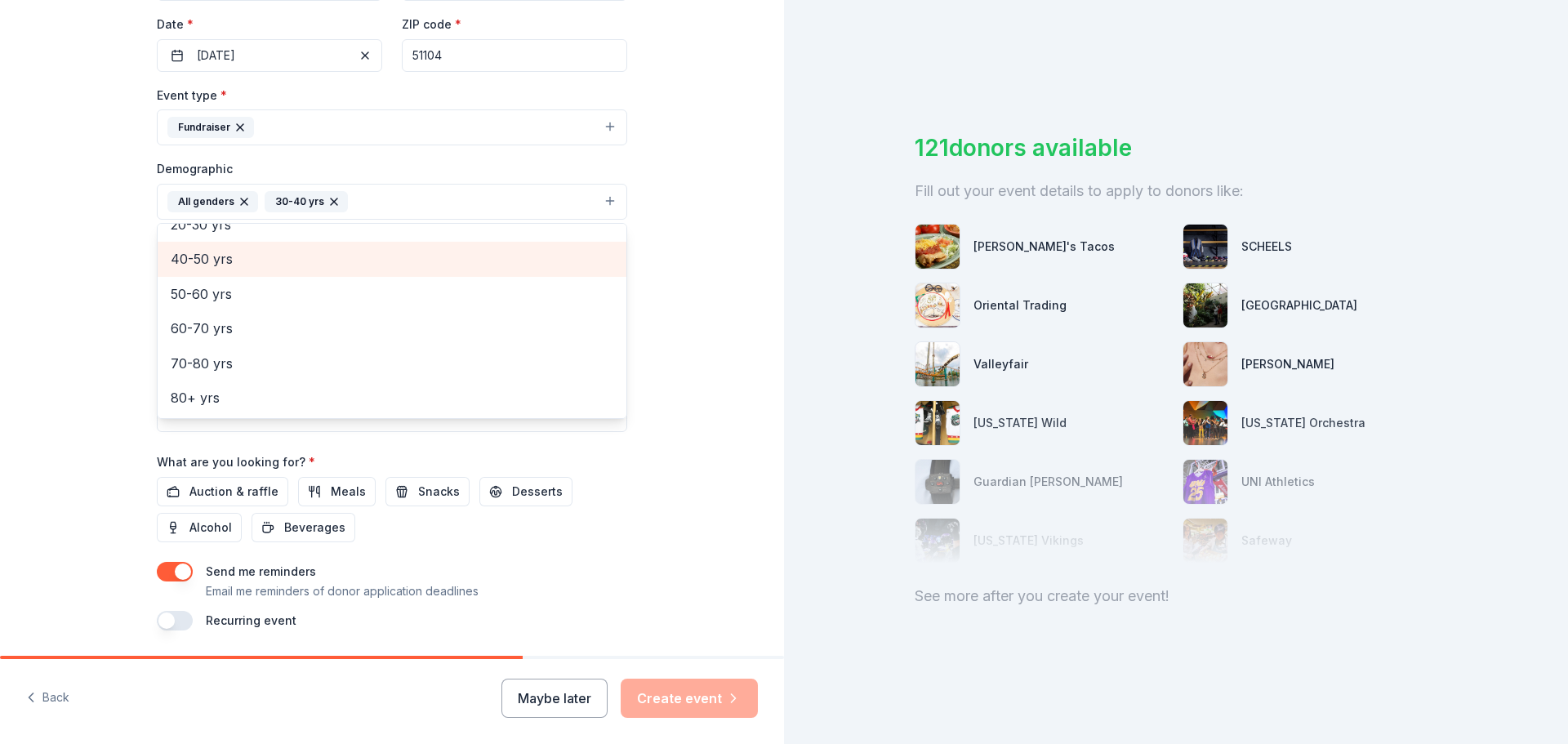
click at [219, 273] on div "40-50 yrs" at bounding box center [393, 259] width 469 height 35
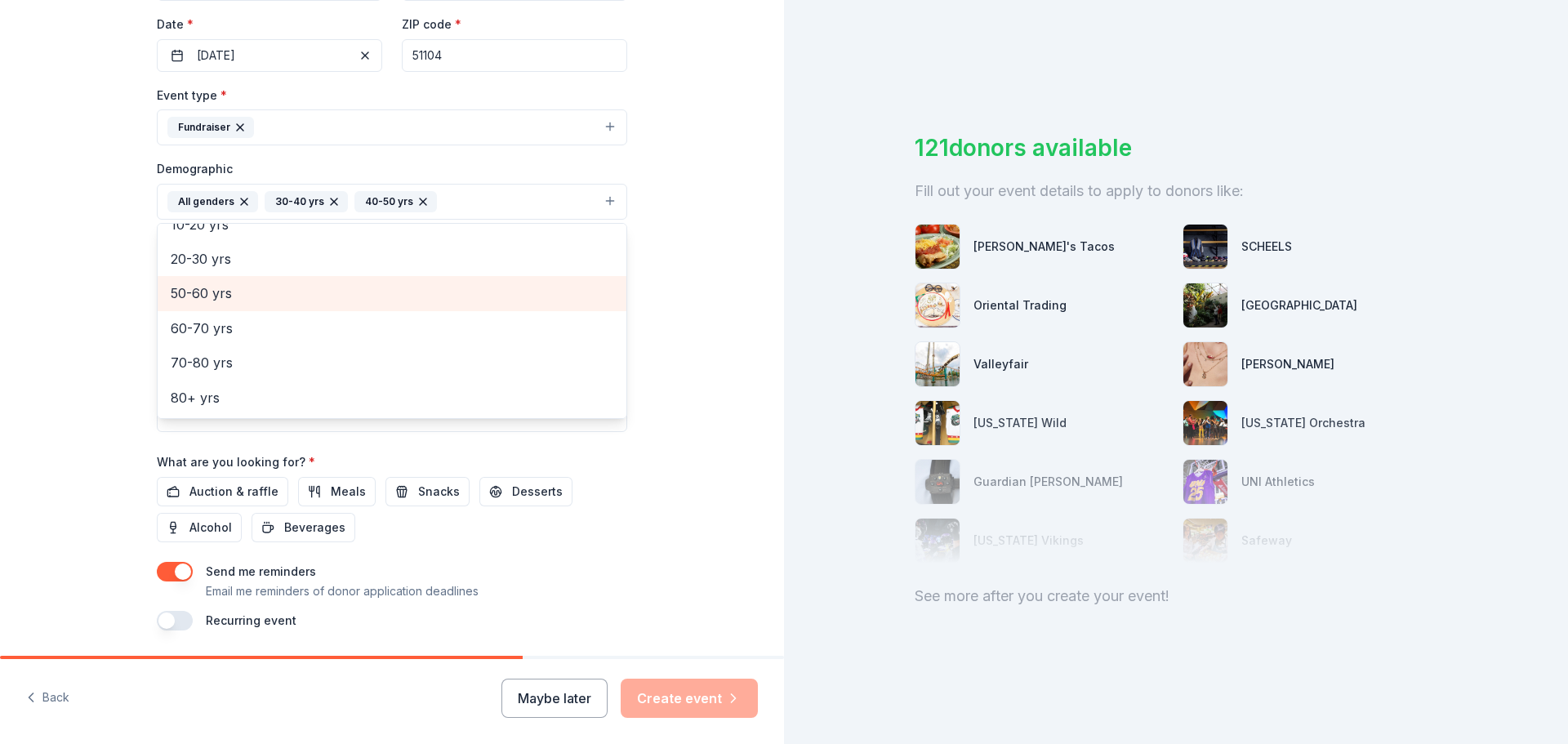
click at [224, 291] on span "50-60 yrs" at bounding box center [392, 293] width 443 height 21
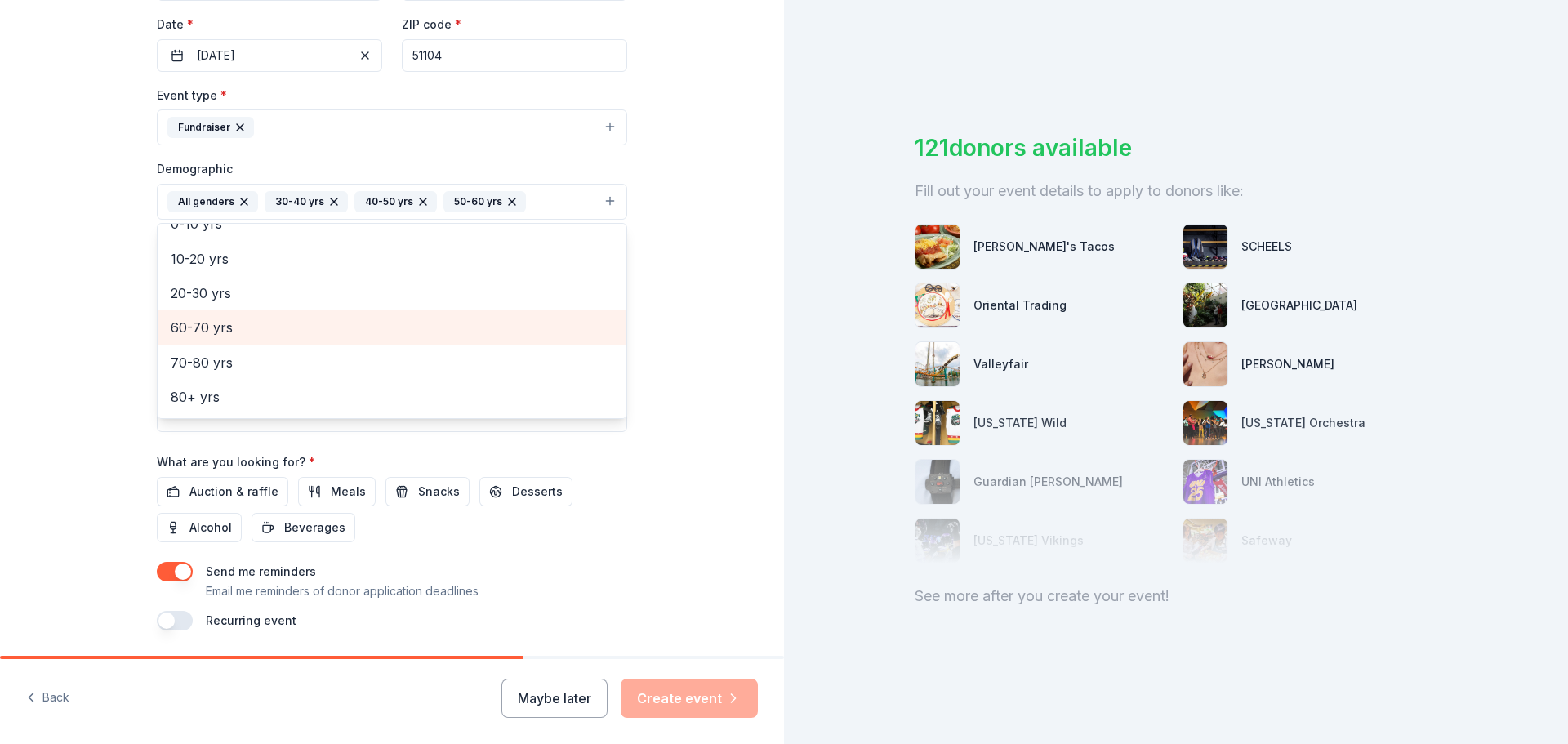
click at [221, 321] on span "60-70 yrs" at bounding box center [392, 328] width 443 height 21
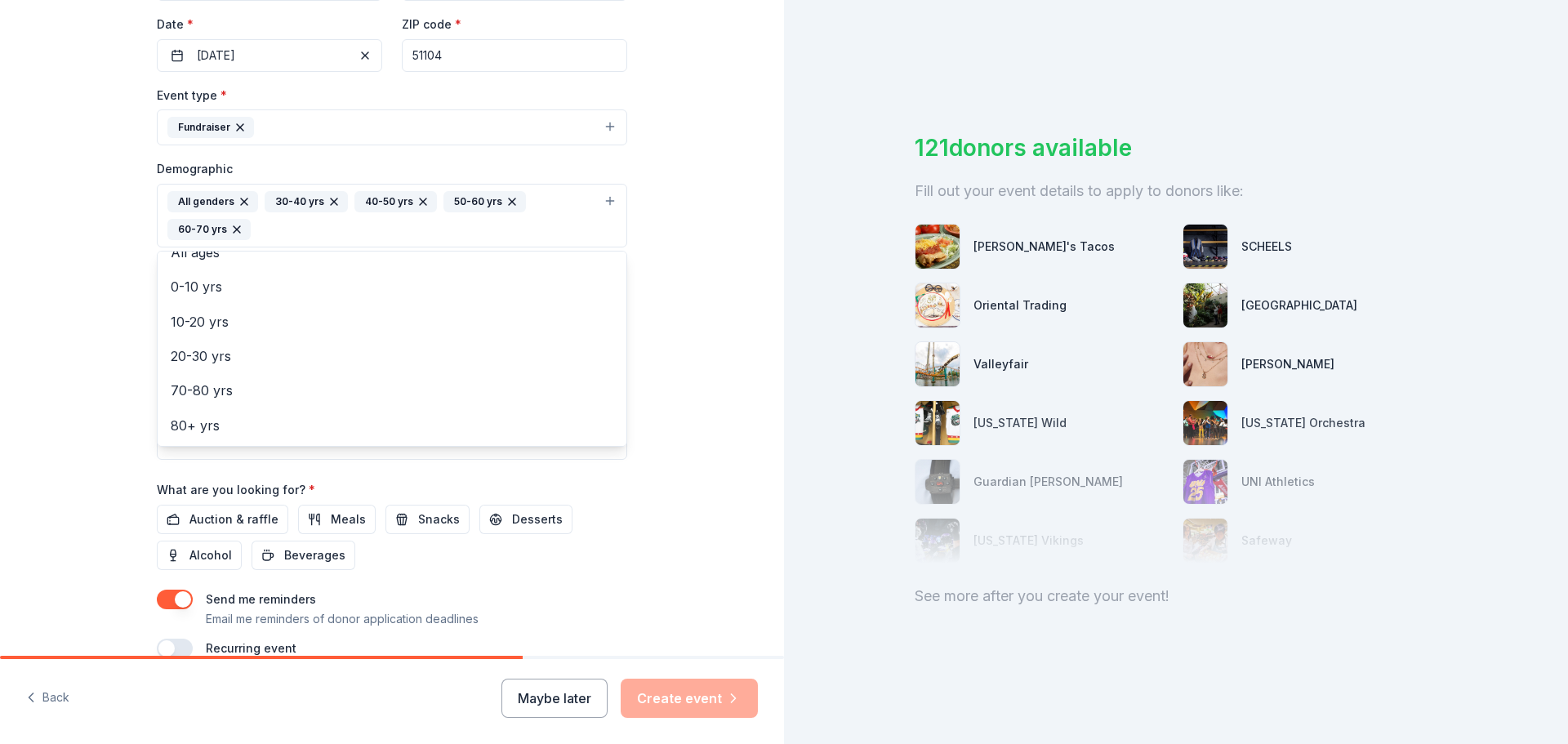
click at [724, 450] on div "Tell us about your event. We'll find in-kind donations you can apply for. Event…" at bounding box center [392, 178] width 784 height 1118
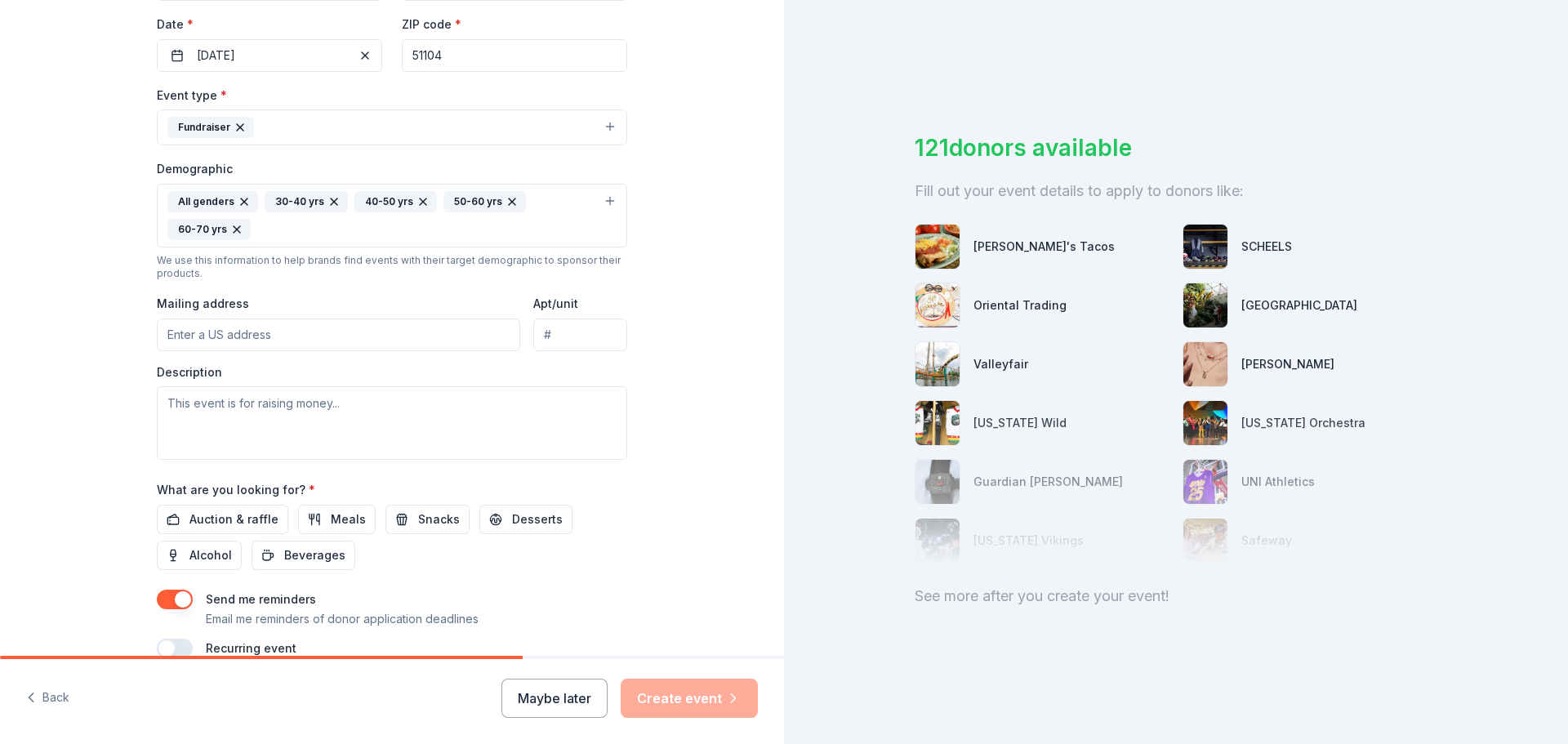
click at [430, 332] on input "Mailing address" at bounding box center [339, 335] width 364 height 33
type input "2500 Nebraska Street"
click at [387, 418] on textarea at bounding box center [393, 422] width 471 height 73
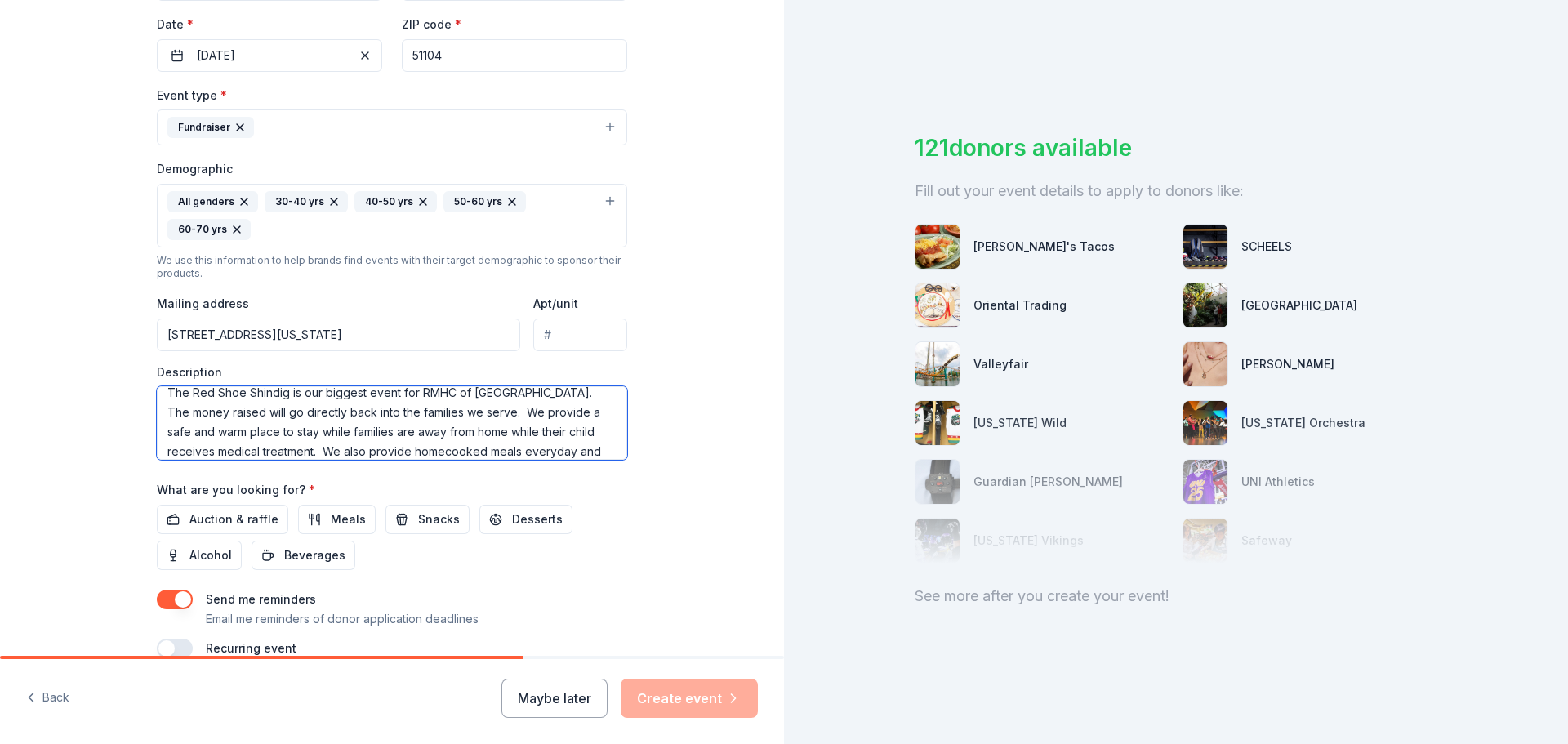
scroll to position [30, 0]
type textarea "The Red Shoe Shindig is our biggest event for RMHC of Siouxland. The money rais…"
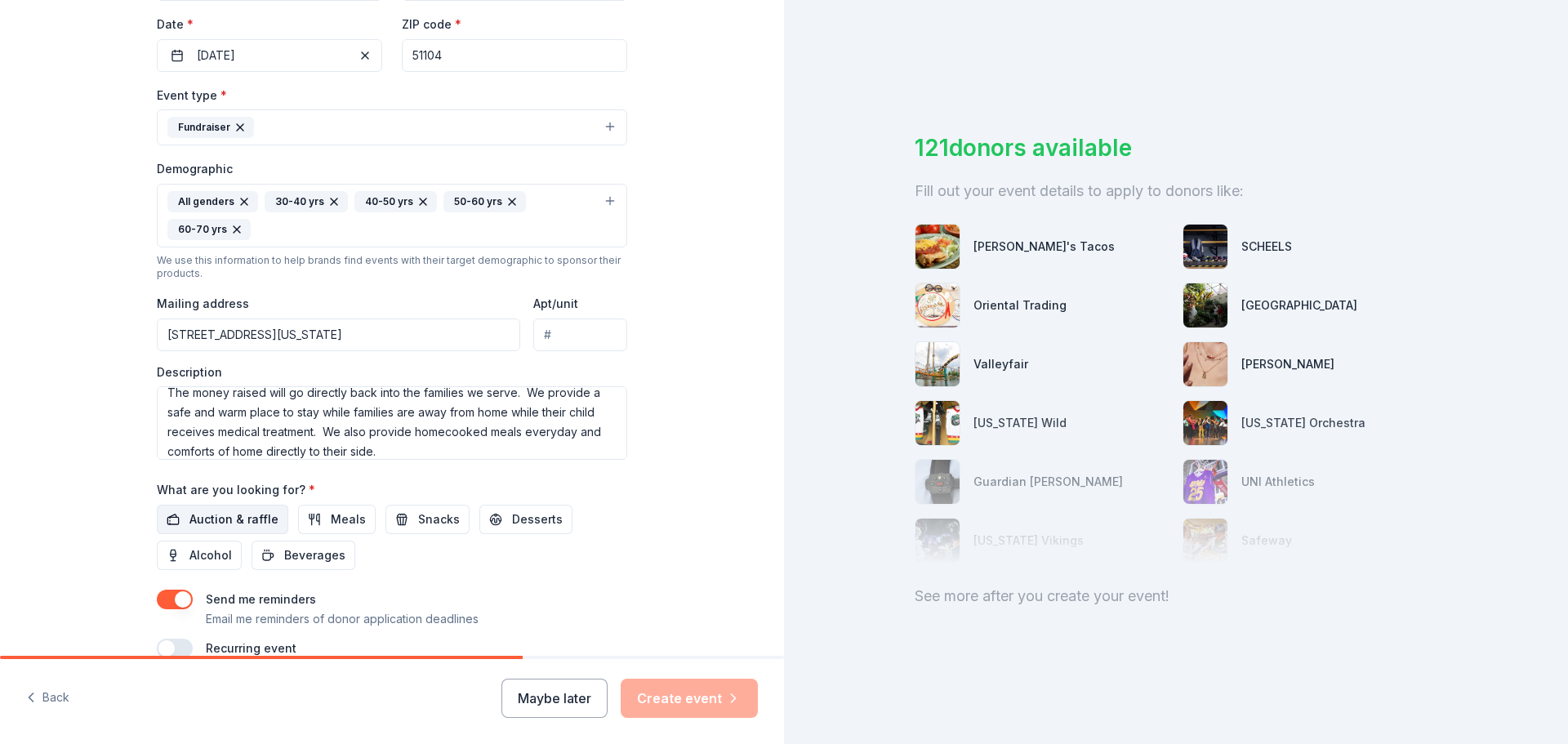
click at [230, 524] on span "Auction & raffle" at bounding box center [234, 519] width 89 height 20
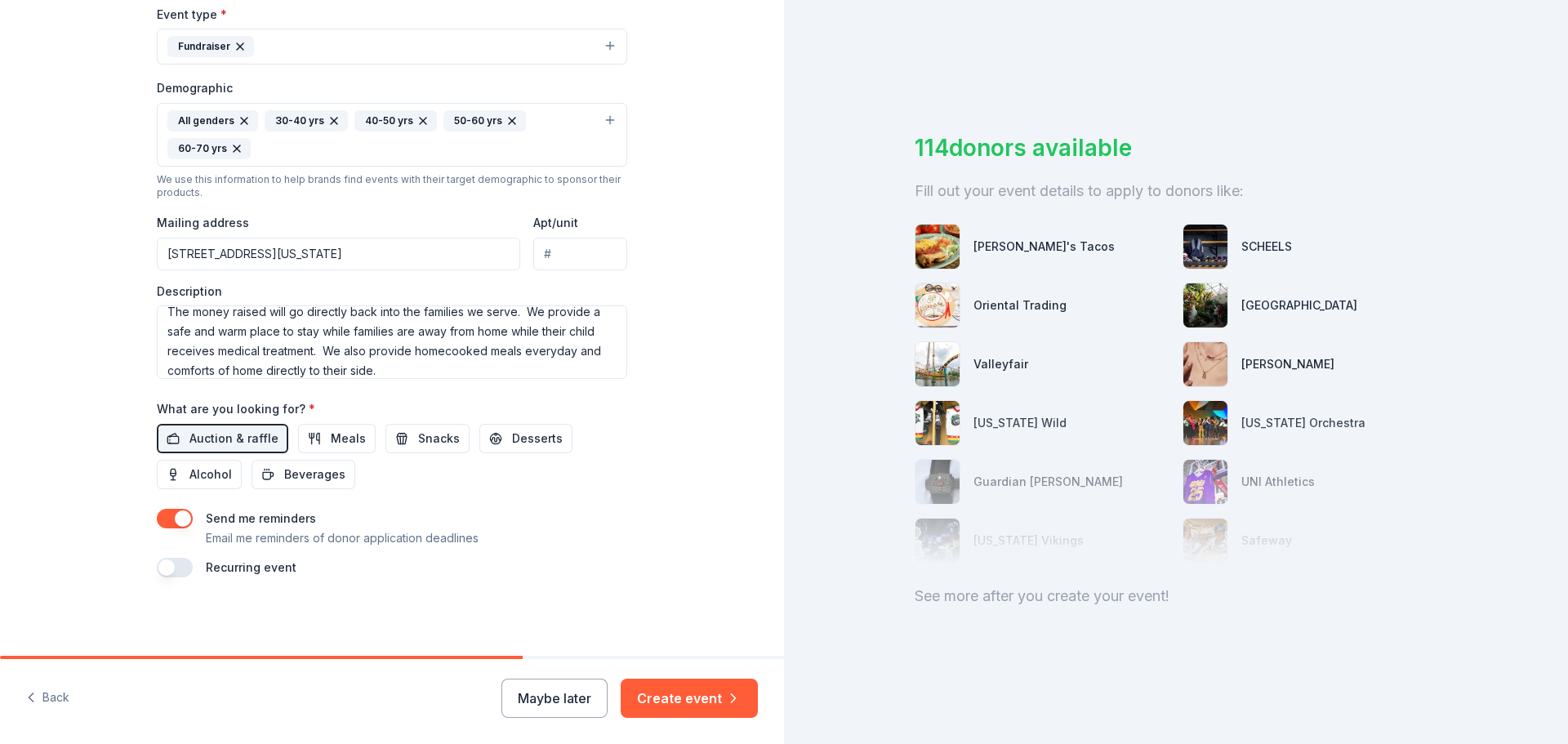
click at [174, 520] on button "button" at bounding box center [175, 518] width 36 height 20
click at [175, 574] on button "button" at bounding box center [175, 568] width 36 height 20
click at [658, 702] on button "Create event" at bounding box center [689, 699] width 137 height 40
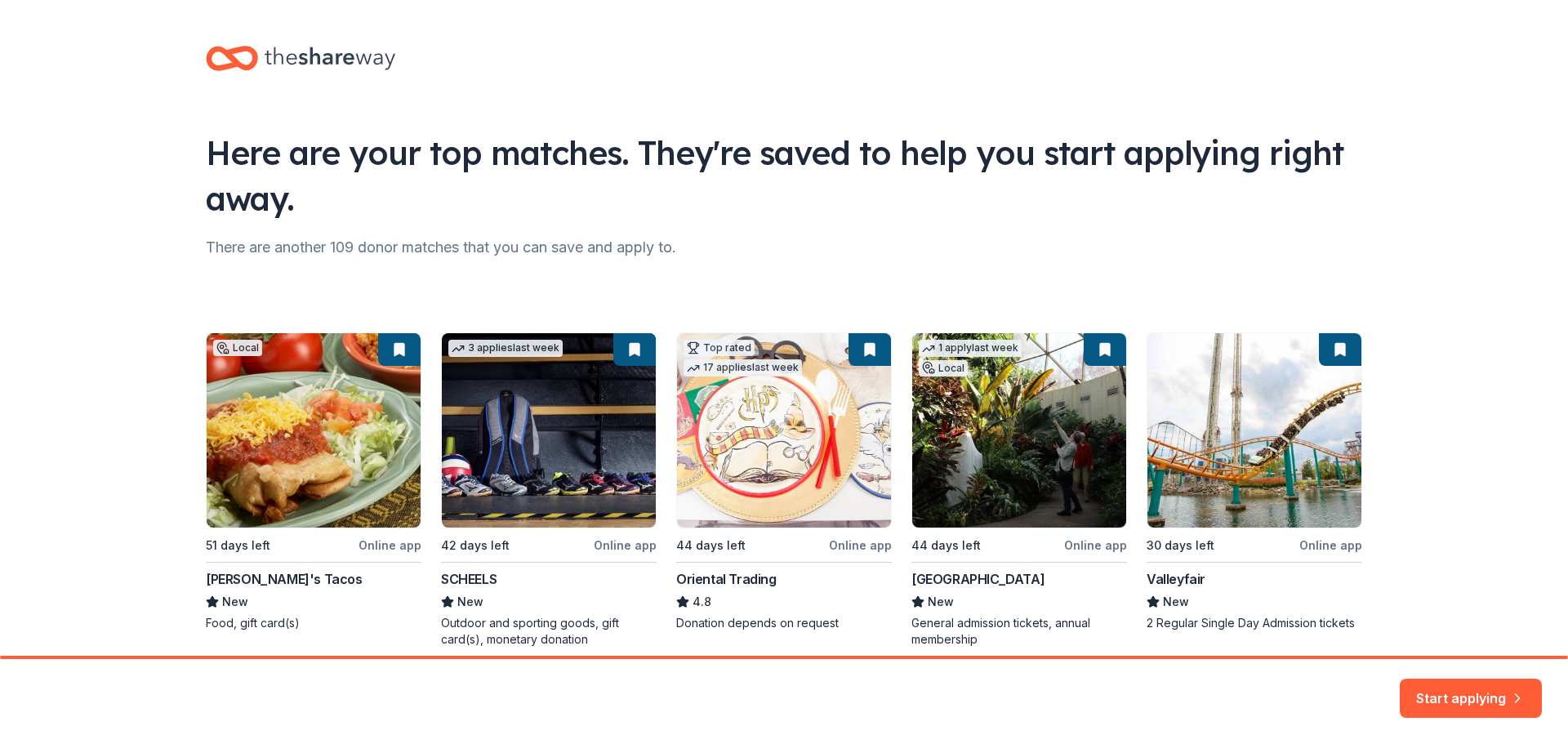
click at [1081, 579] on div "Local 51 days left Online app Rudy's Tacos New Food, gift card(s) 3 applies las…" at bounding box center [784, 490] width 1156 height 315
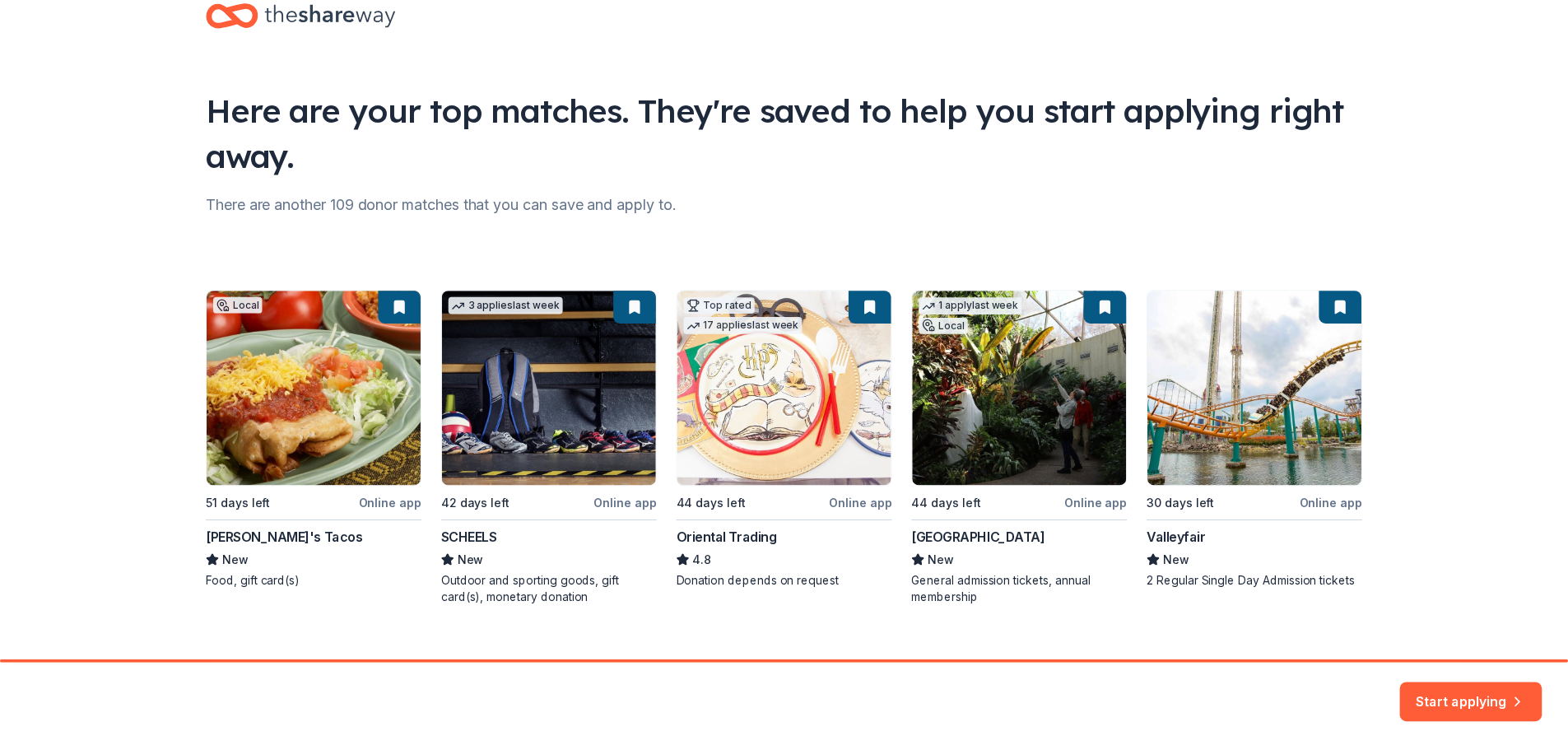
scroll to position [71, 0]
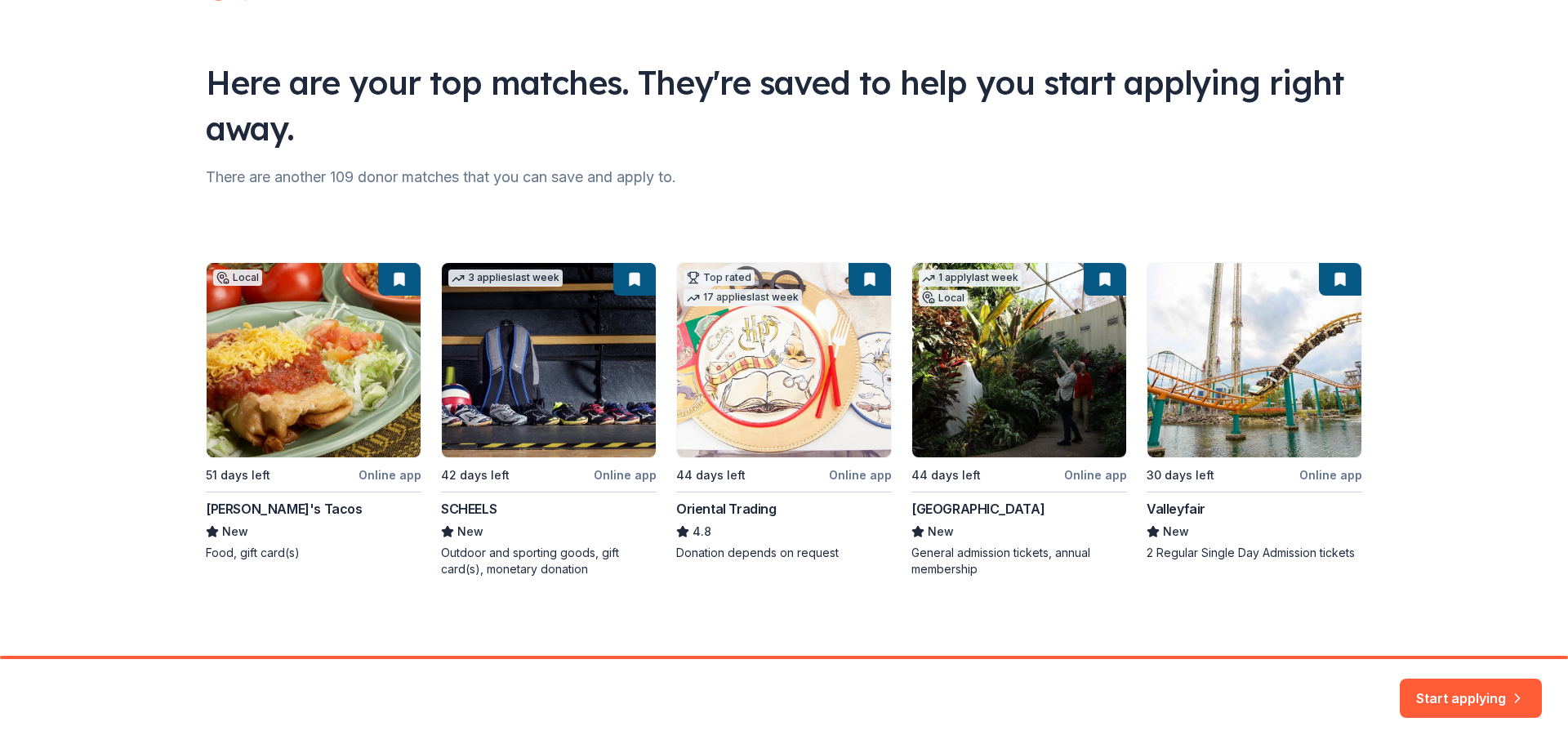
click at [838, 419] on div "Local 51 days left Online app Rudy's Tacos New Food, gift card(s) 3 applies las…" at bounding box center [784, 420] width 1156 height 315
click at [288, 355] on div "Local 51 days left Online app Rudy's Tacos New Food, gift card(s) 3 applies las…" at bounding box center [784, 420] width 1156 height 315
click at [1525, 691] on icon "button" at bounding box center [1518, 689] width 16 height 16
click at [934, 291] on div "Local 51 days left Online app Rudy's Tacos New Food, gift card(s) 3 applies las…" at bounding box center [784, 420] width 1156 height 315
click at [1524, 714] on div "Start applying" at bounding box center [1471, 699] width 142 height 40
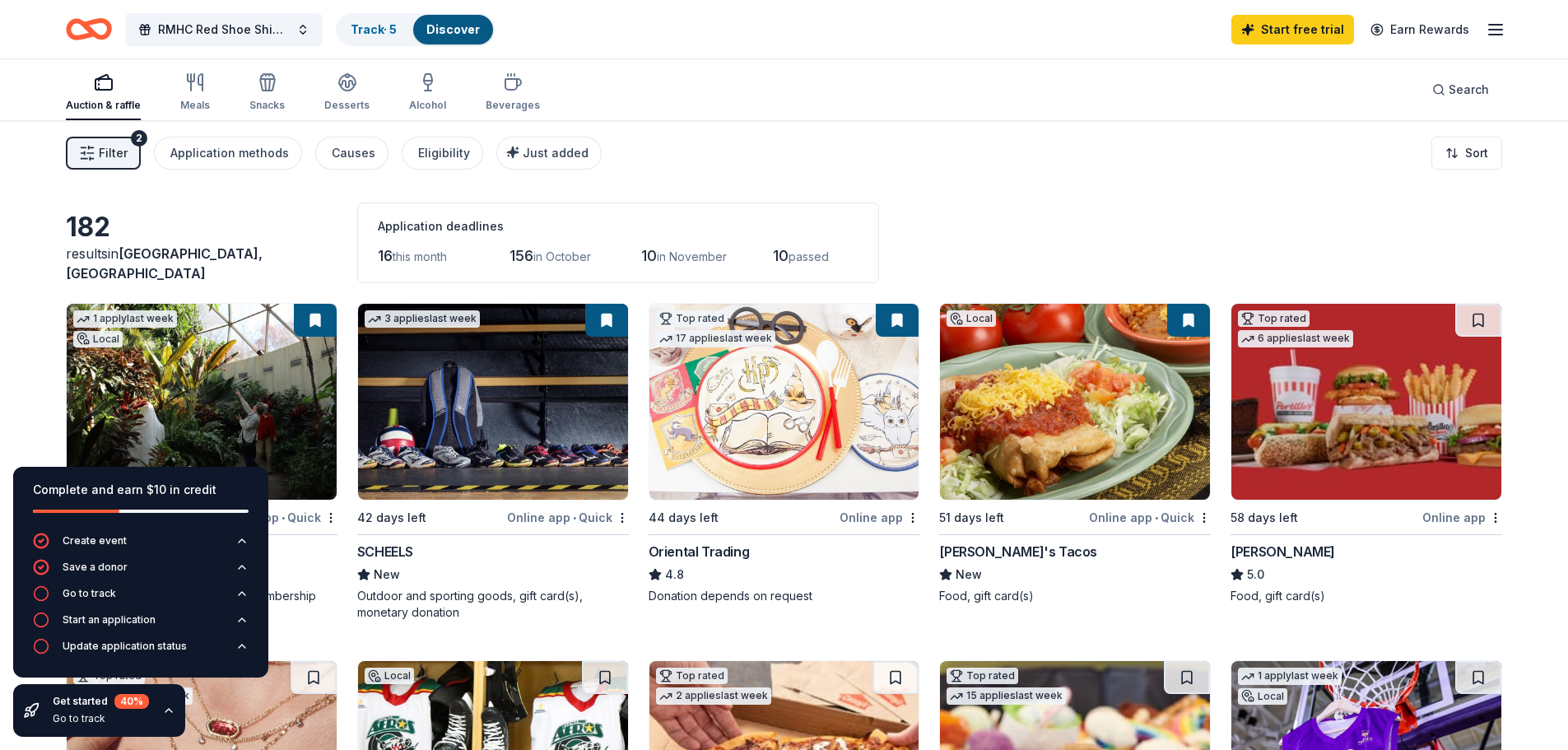
click at [163, 709] on icon "button" at bounding box center [168, 710] width 13 height 13
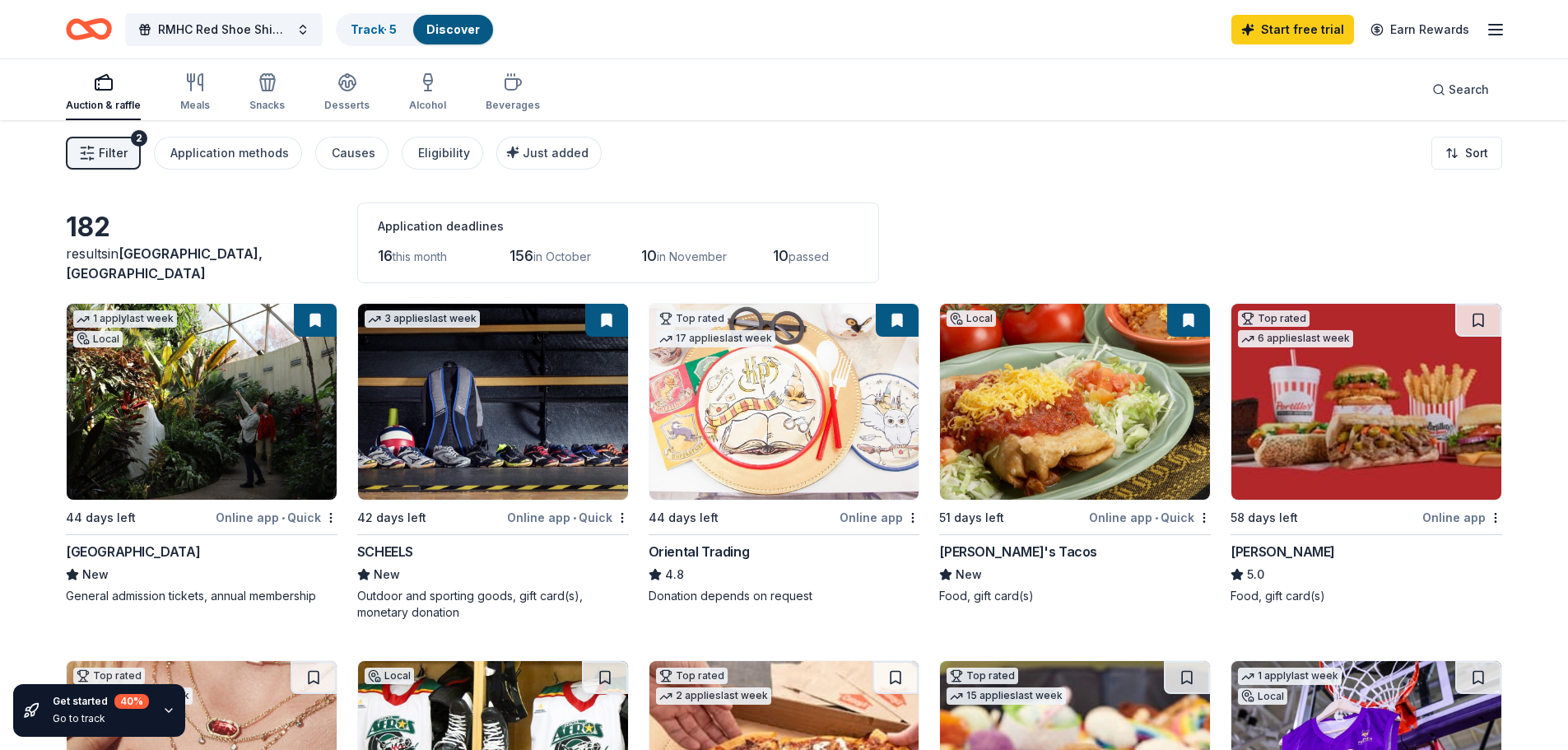
scroll to position [384, 0]
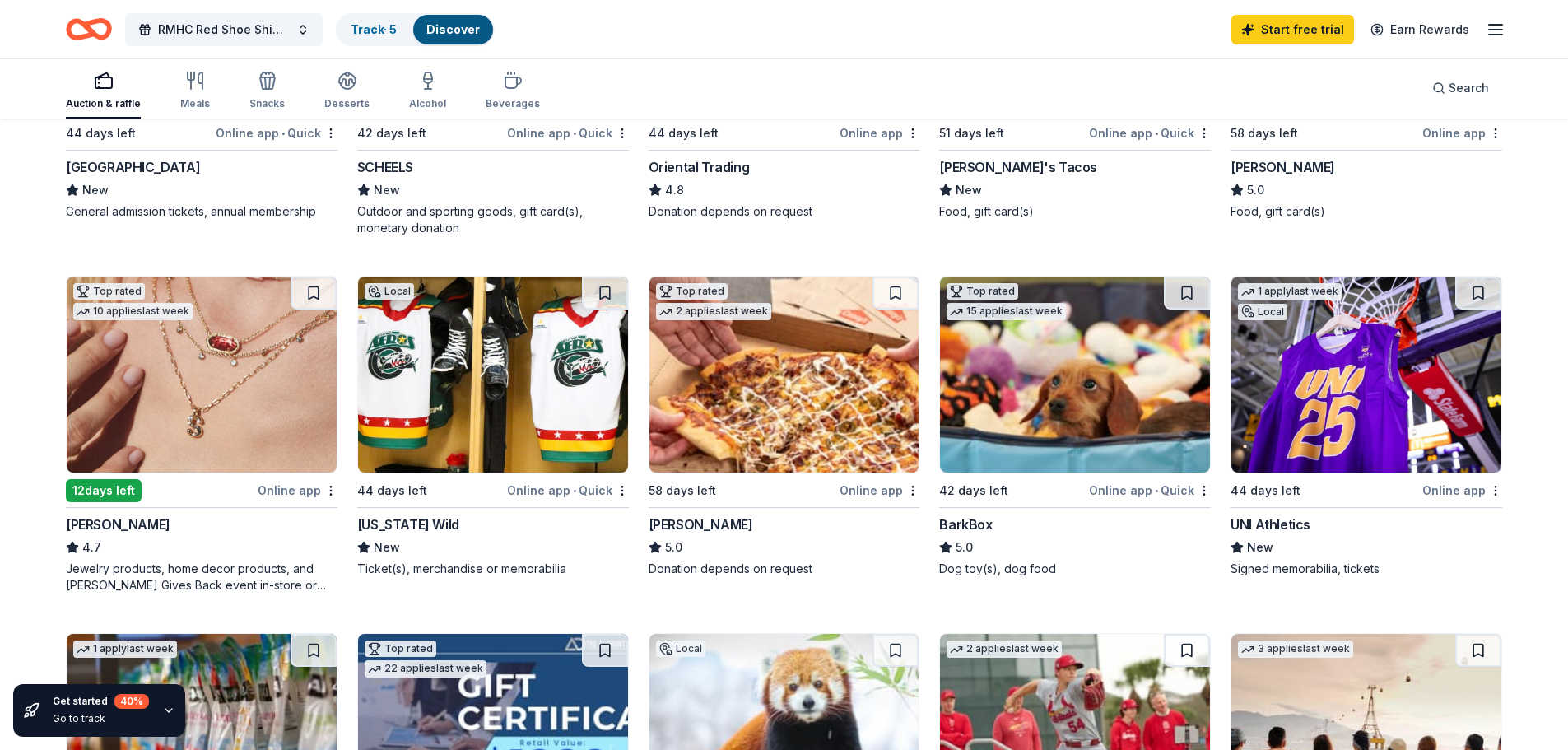
click at [104, 82] on icon "button" at bounding box center [104, 80] width 20 height 20
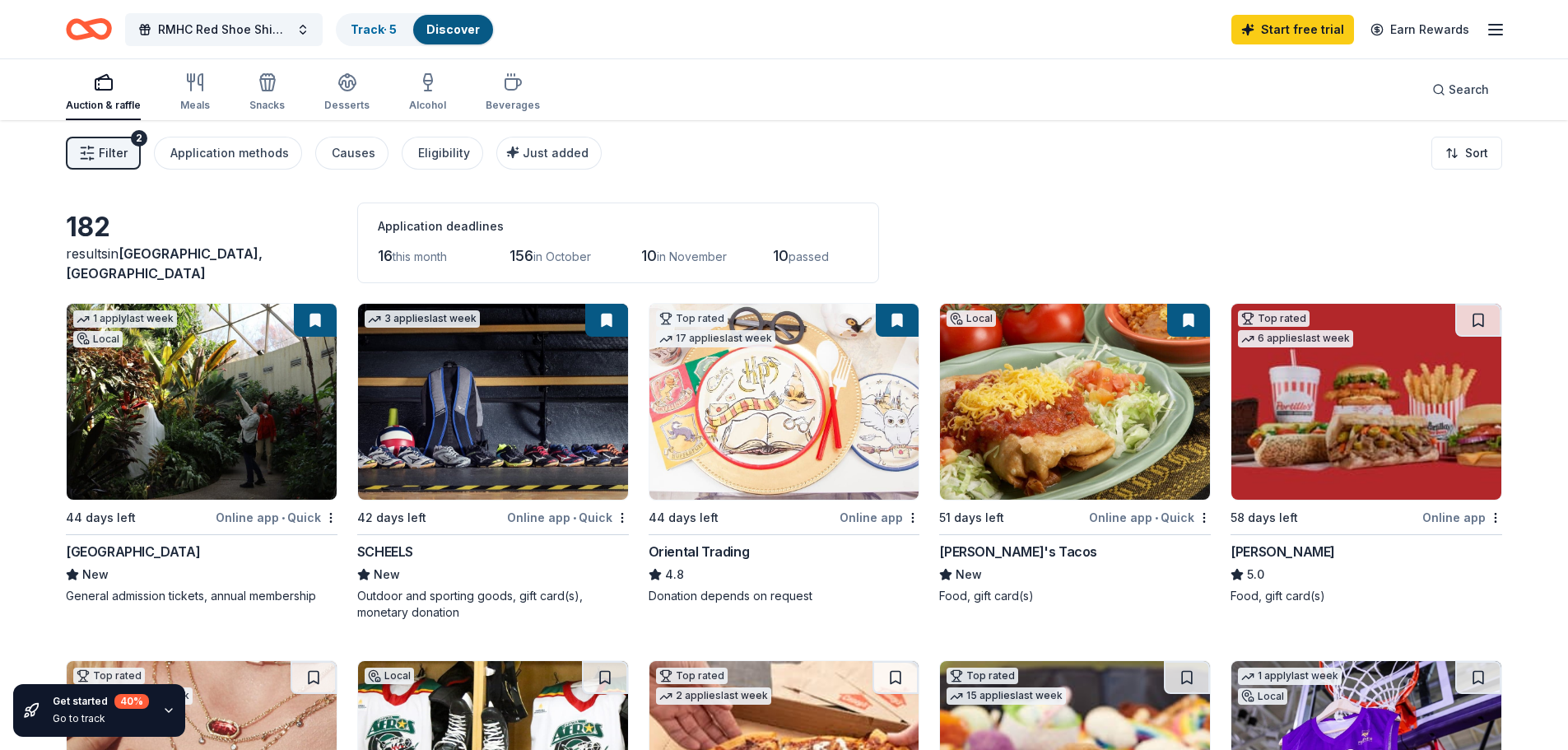
click at [198, 456] on img at bounding box center [201, 402] width 270 height 196
click at [71, 74] on div "button" at bounding box center [103, 82] width 75 height 20
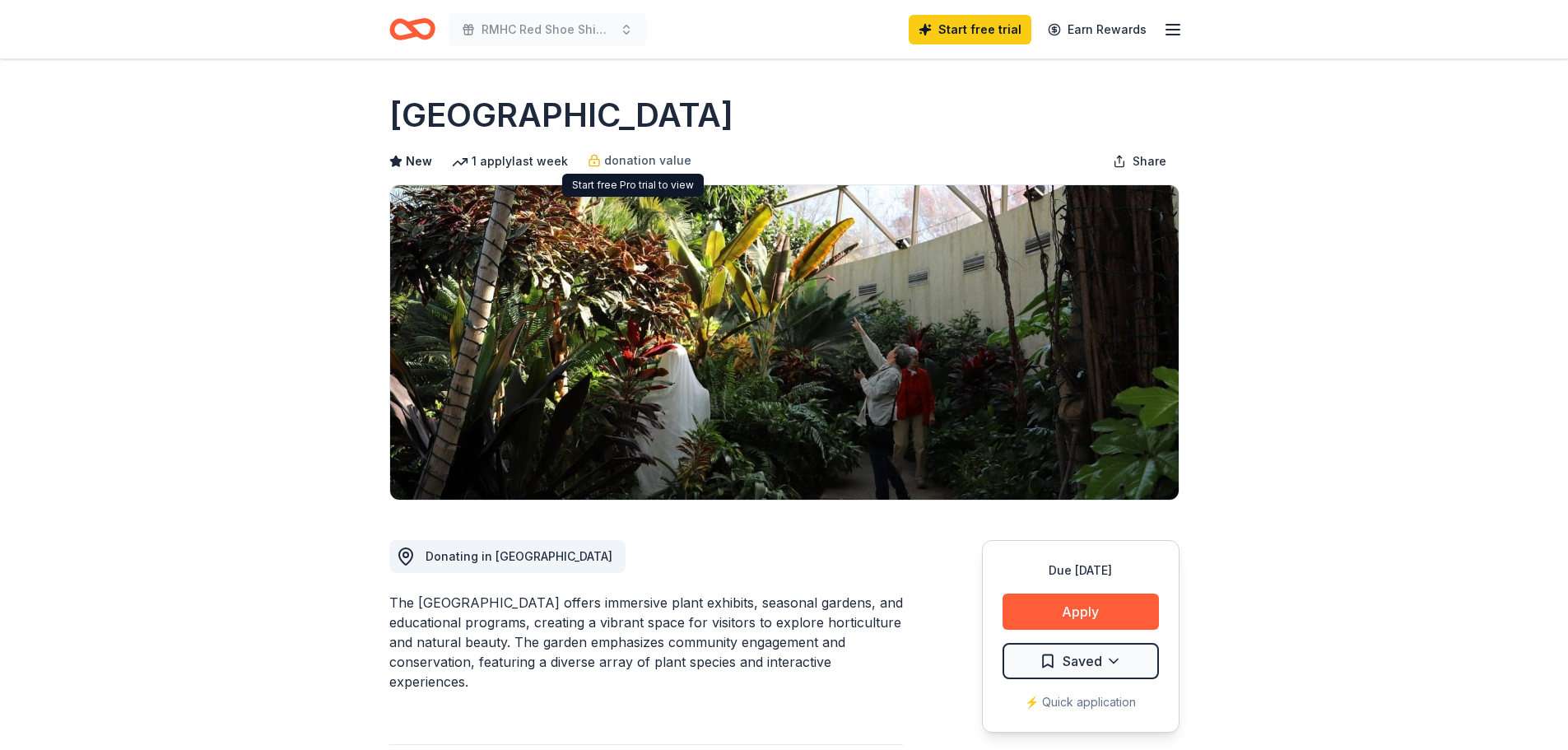
click at [587, 160] on div "donation value" at bounding box center [639, 161] width 104 height 20
click at [1059, 612] on button "Apply" at bounding box center [1081, 611] width 157 height 37
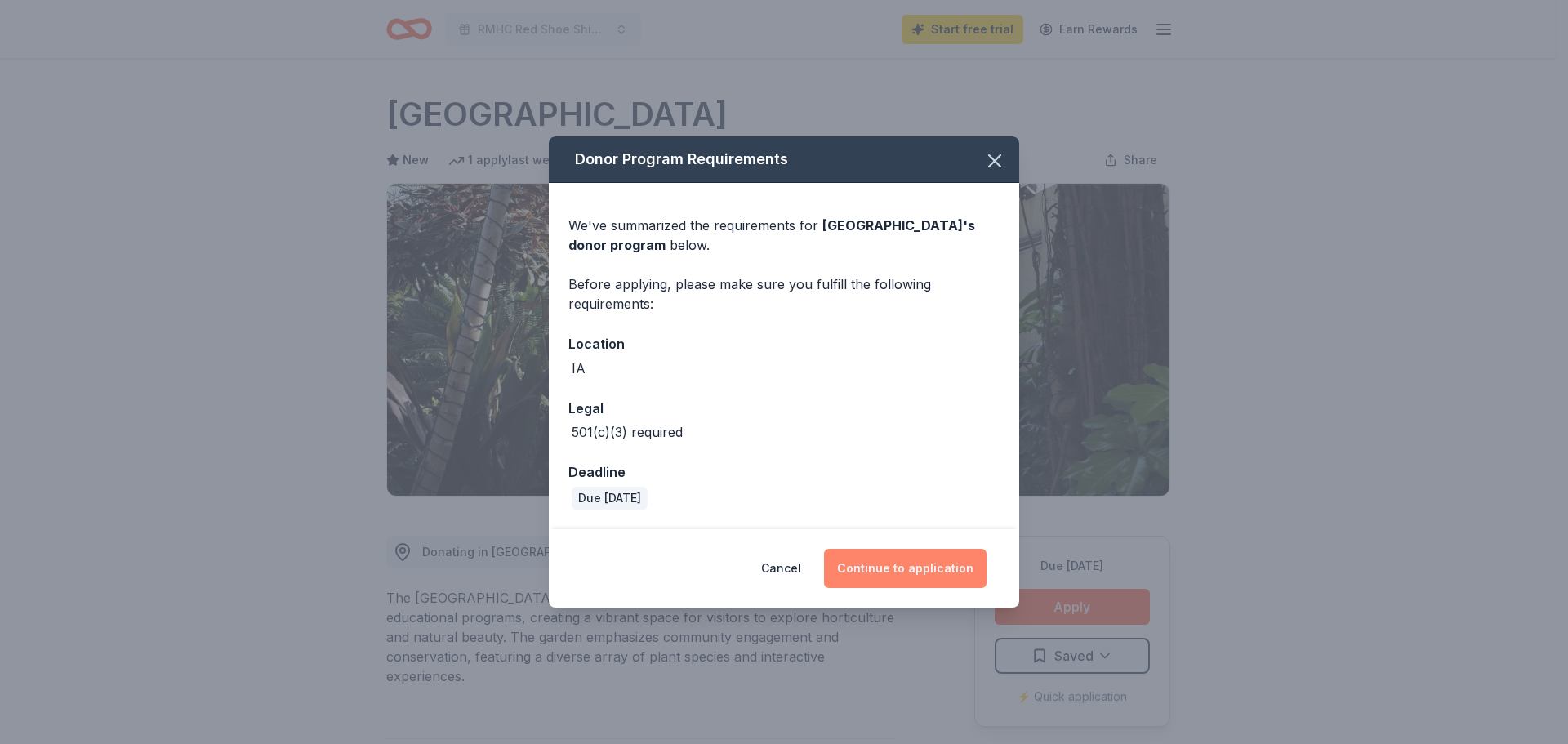
click at [963, 566] on button "Continue to application" at bounding box center [905, 569] width 162 height 40
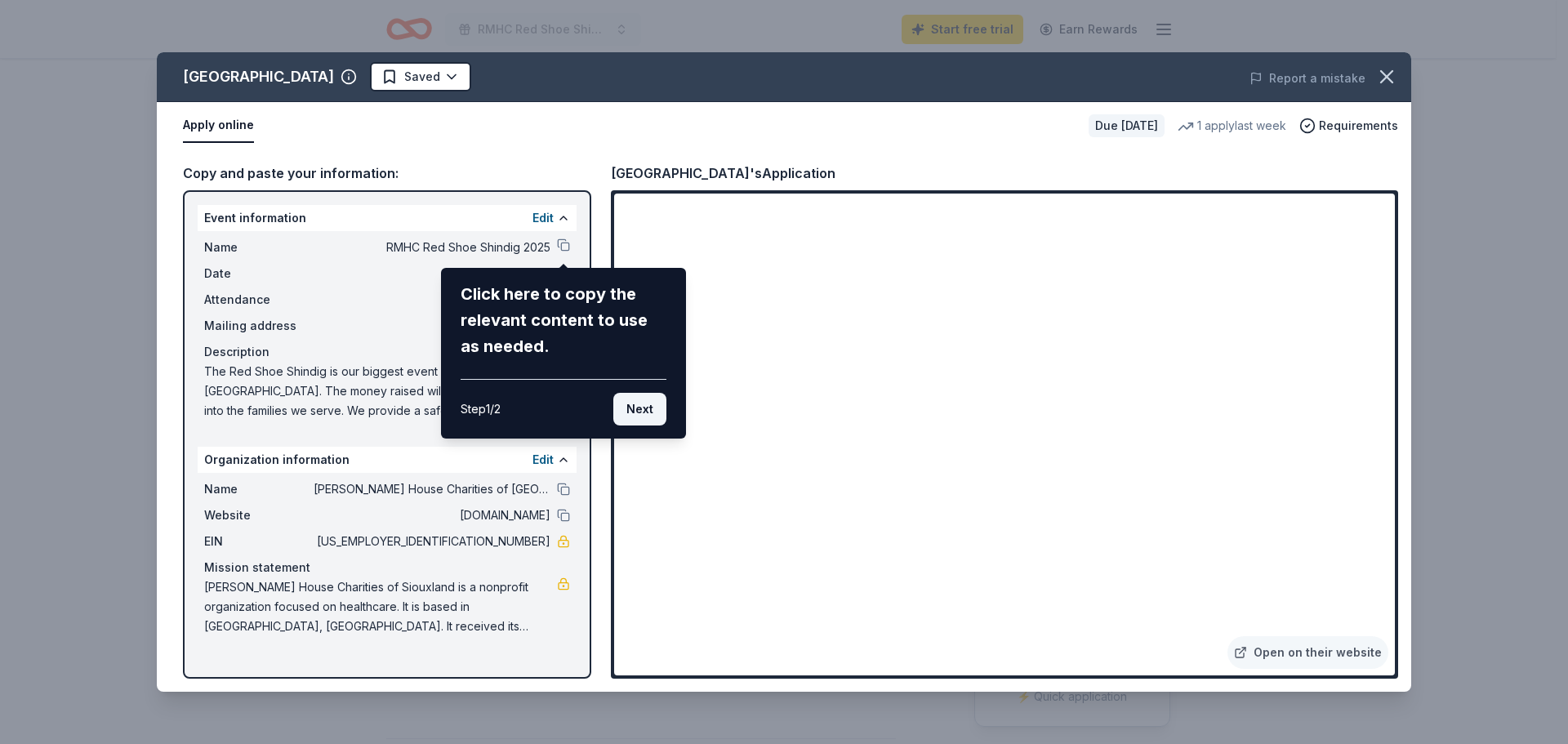
click at [640, 412] on button "Next" at bounding box center [640, 409] width 53 height 33
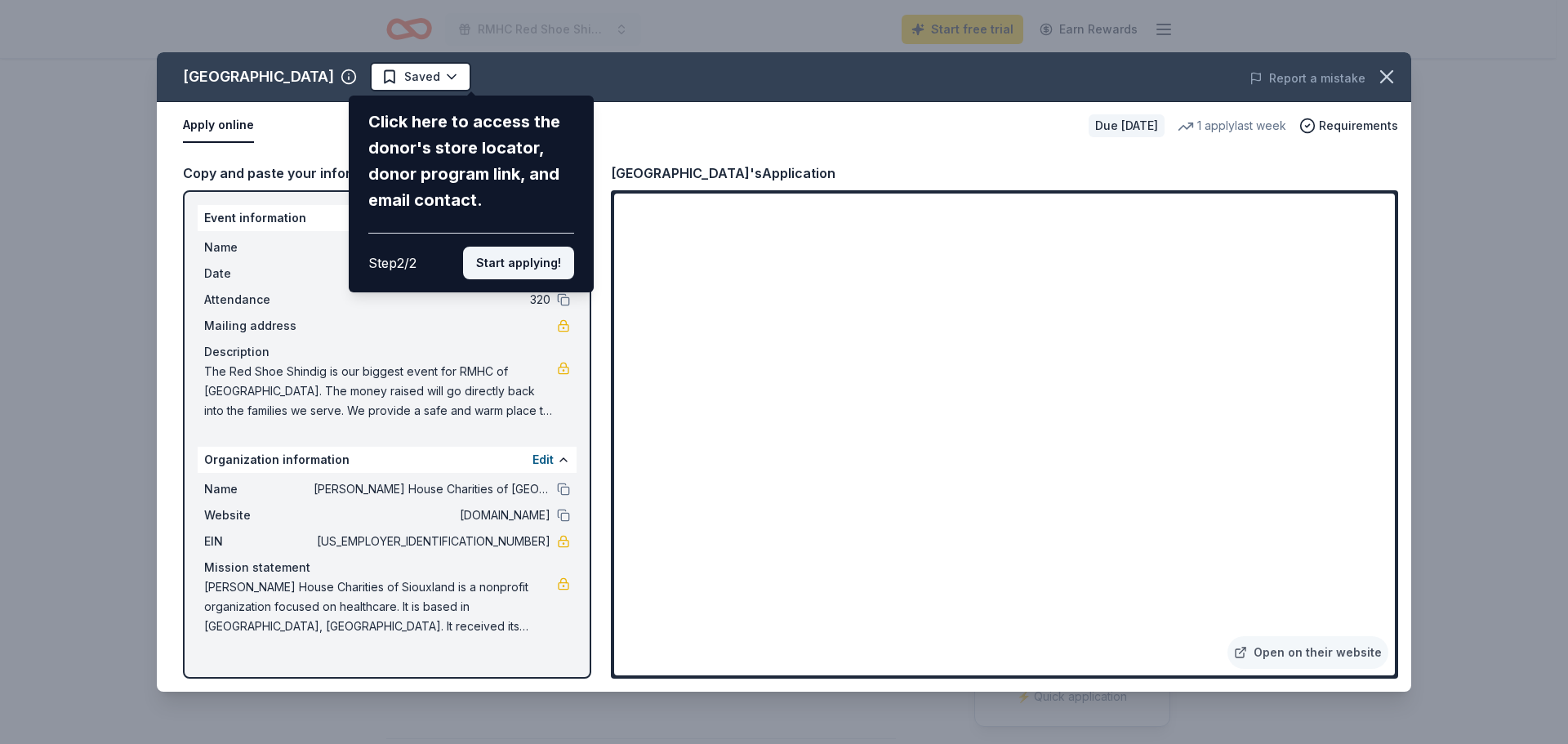
click at [496, 265] on button "Start applying!" at bounding box center [519, 263] width 111 height 33
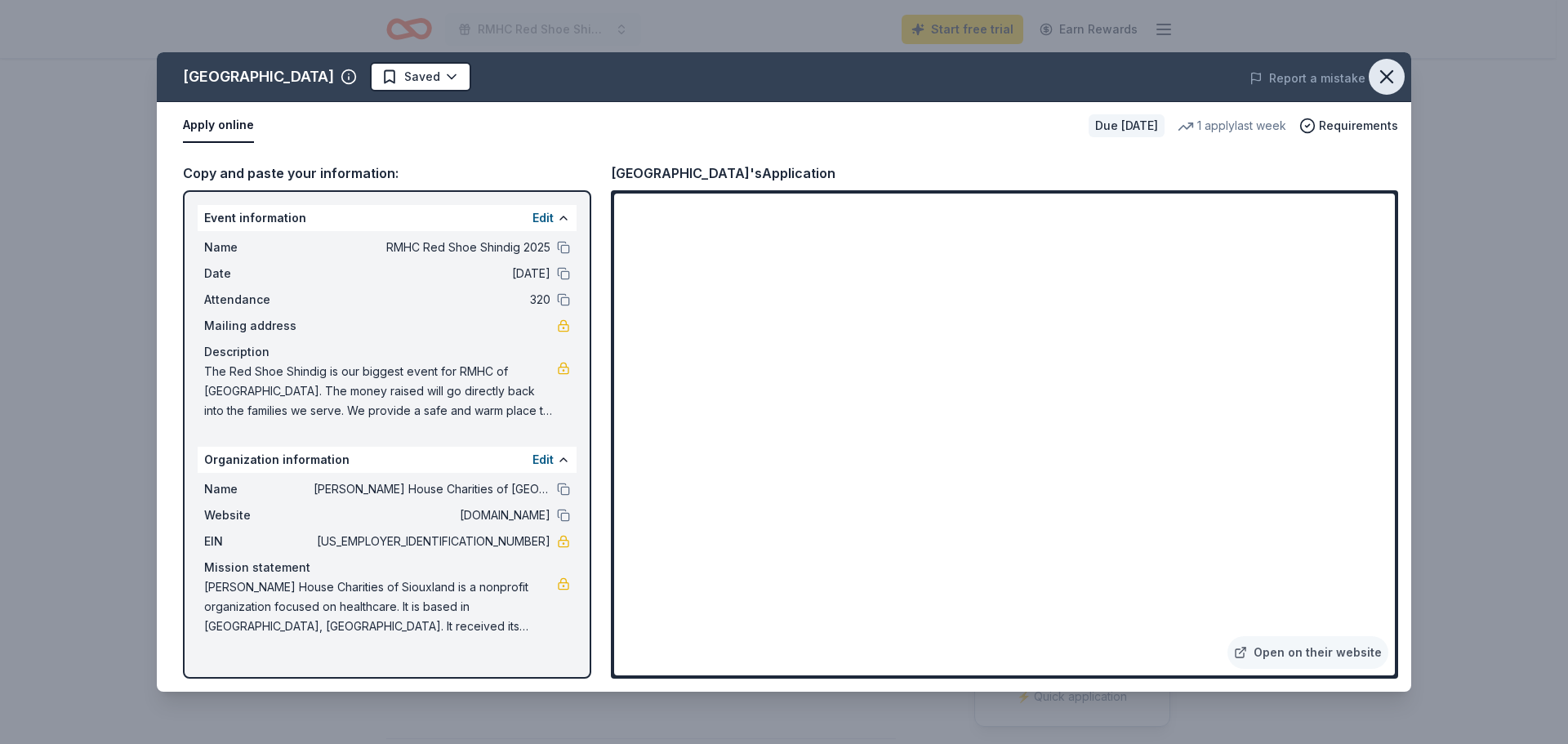
click at [1394, 82] on icon "button" at bounding box center [1387, 77] width 23 height 23
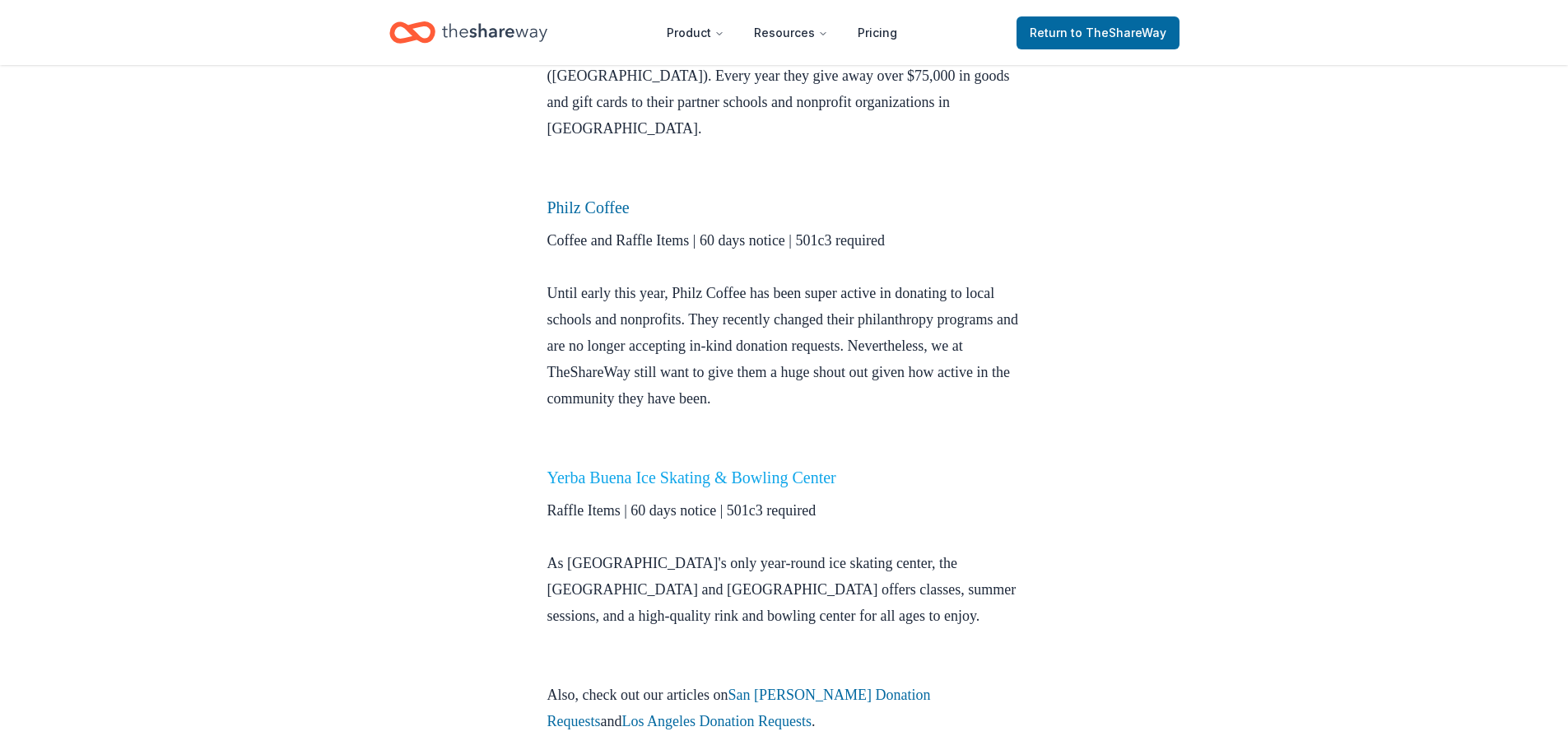
scroll to position [2305, 0]
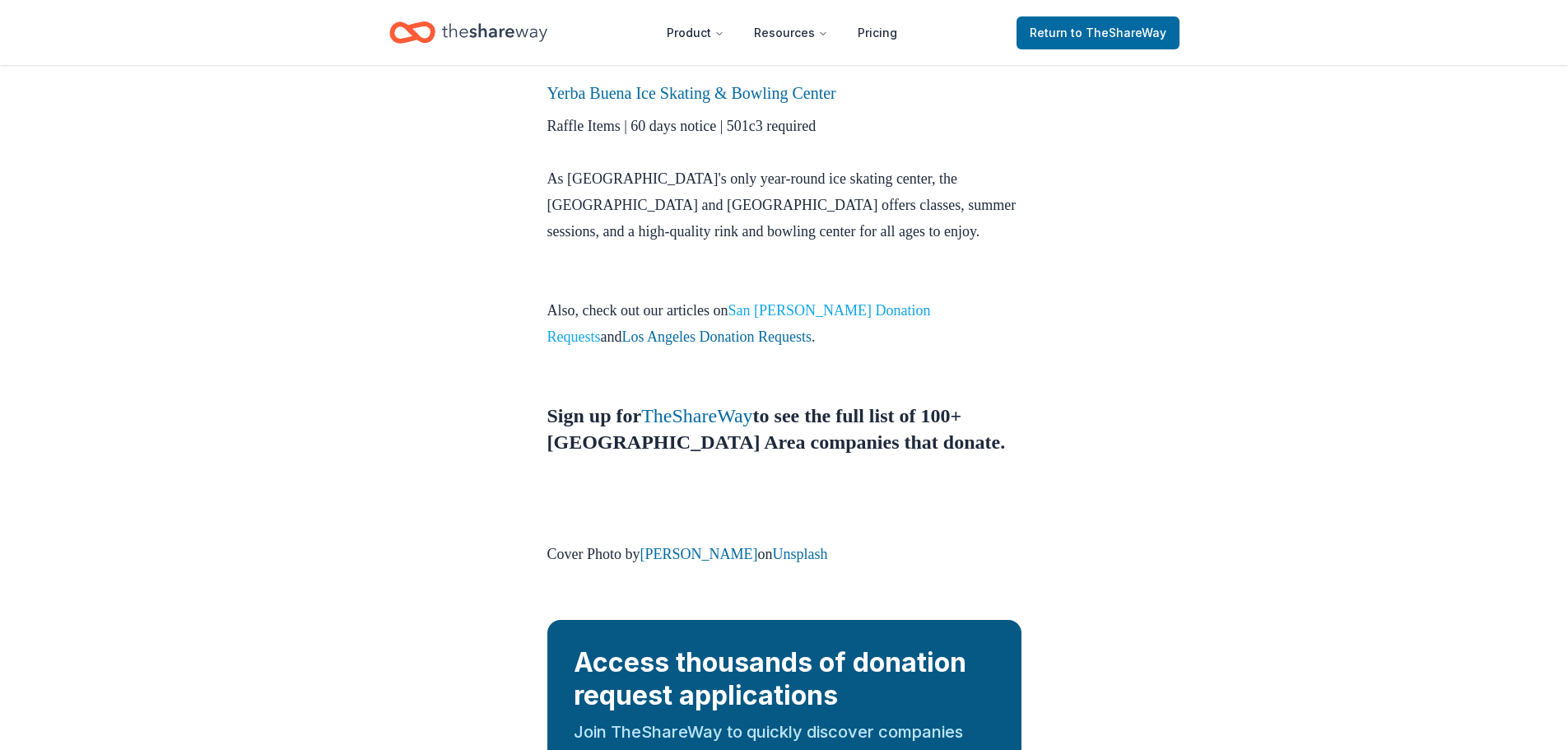
click at [834, 302] on link "San [PERSON_NAME] Donation Requests" at bounding box center [739, 324] width 383 height 43
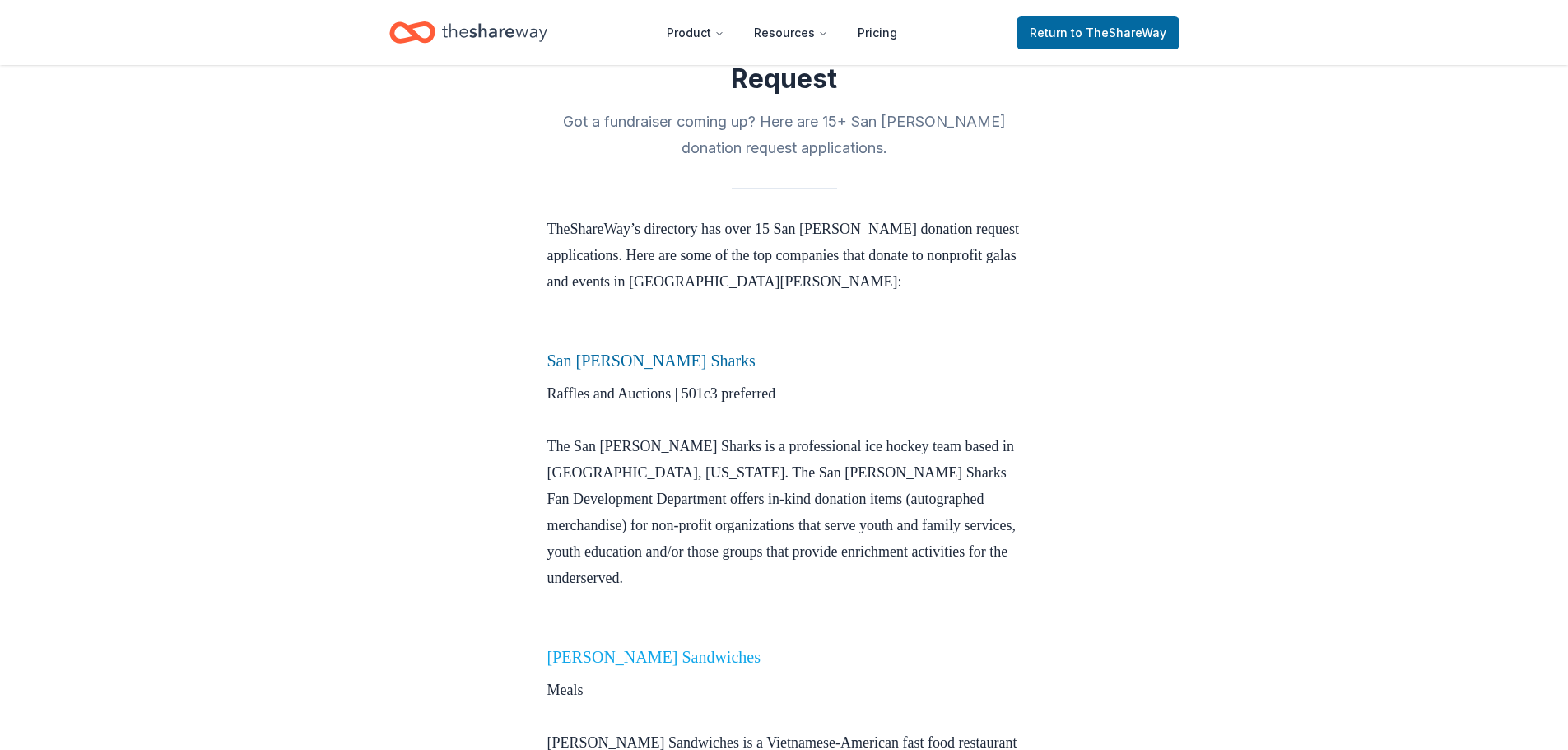
scroll to position [768, 0]
